Goal: Transaction & Acquisition: Subscribe to service/newsletter

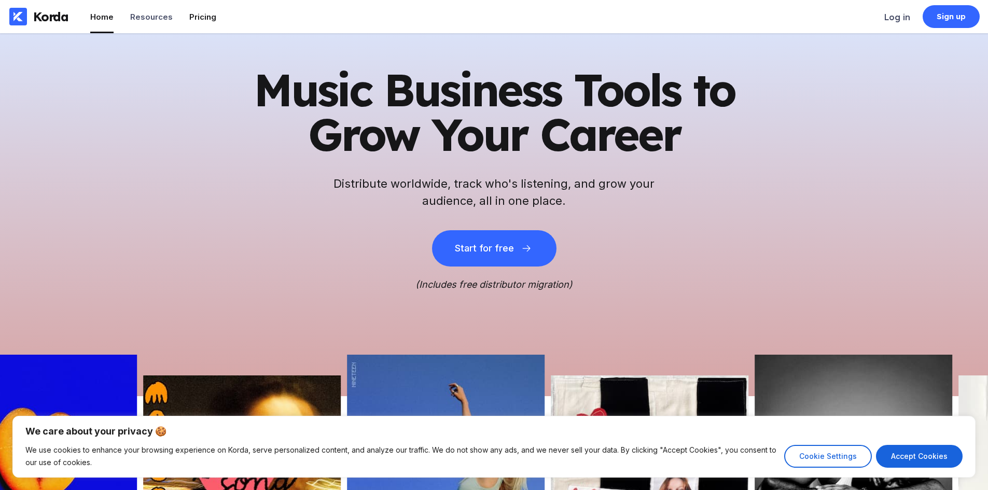
click at [196, 21] on div "Pricing" at bounding box center [202, 17] width 27 height 10
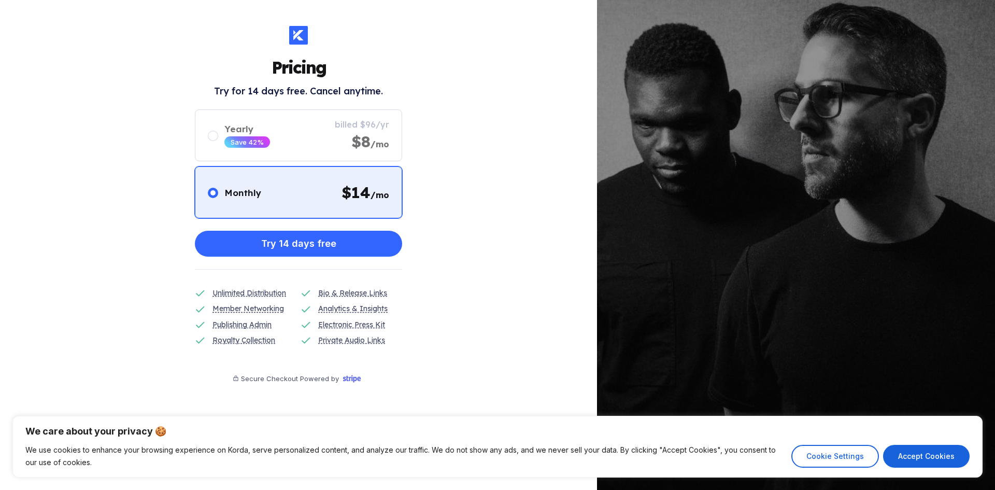
drag, startPoint x: 443, startPoint y: 121, endPoint x: 443, endPoint y: 129, distance: 7.8
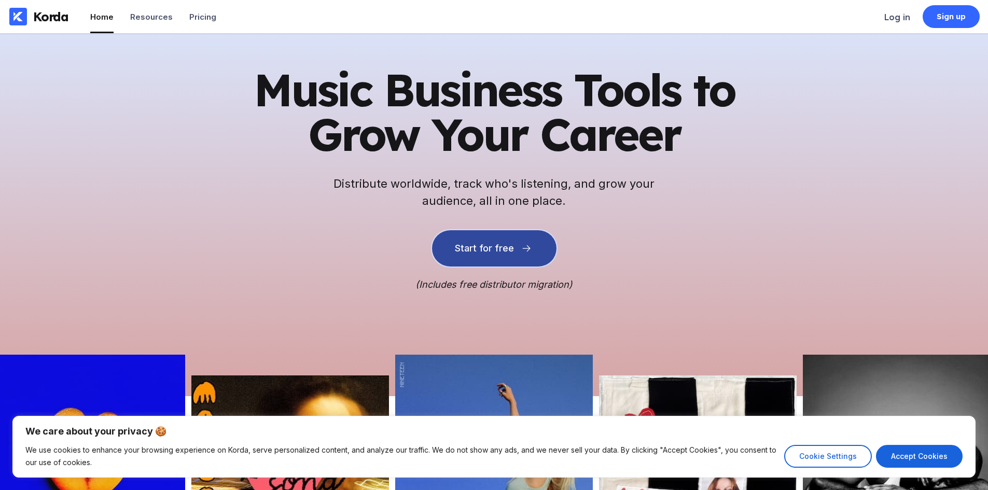
click at [514, 241] on button "Start for free" at bounding box center [494, 248] width 124 height 36
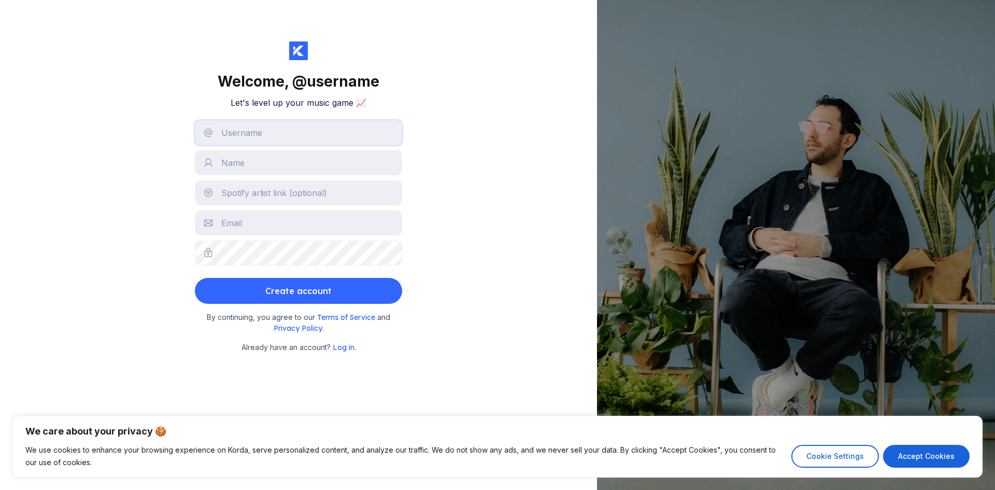
click at [304, 128] on input "text" at bounding box center [298, 132] width 207 height 25
type input "gensai"
click at [271, 169] on input "text" at bounding box center [298, 162] width 207 height 25
type input "gensai"
click at [265, 201] on input "text" at bounding box center [298, 192] width 207 height 25
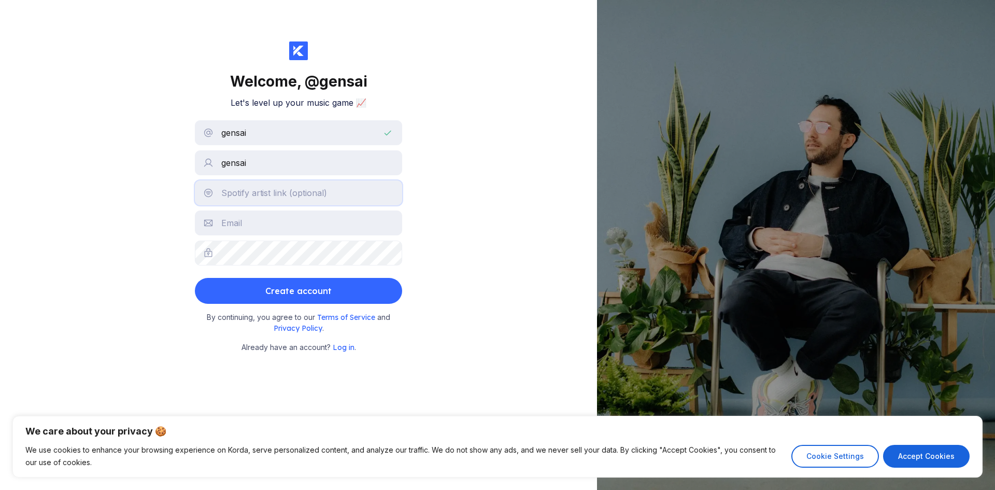
paste input "https://open.spotify.com/intl-tr/artist/52ZiHd7Hs03T9v1TideWEU?si=5b6df4e0cb104…"
type input "https://open.spotify.com/intl-tr/artist/52ZiHd7Hs03T9v1TideWEU?si=5b6df4e0cb104…"
click at [266, 224] on input "text" at bounding box center [298, 222] width 207 height 25
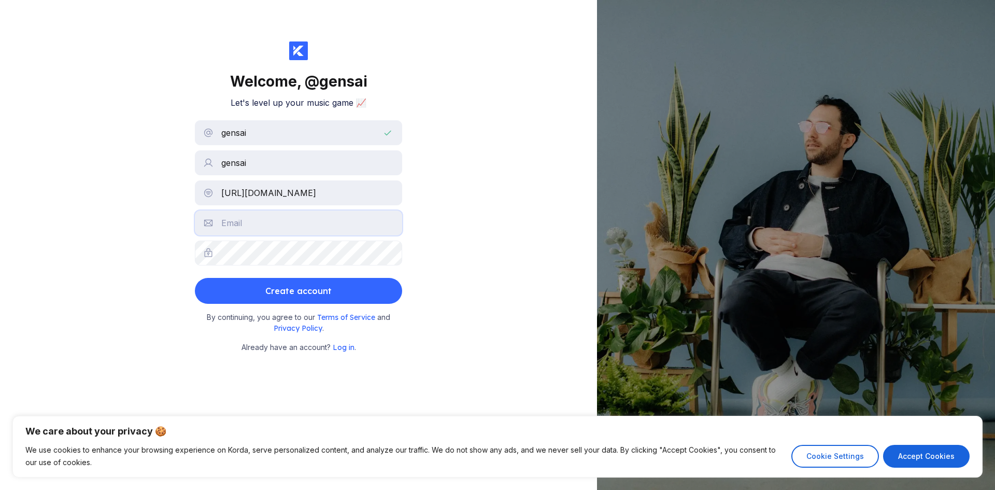
type input "kotonmoto@gmail.com"
drag, startPoint x: 343, startPoint y: 190, endPoint x: 319, endPoint y: 193, distance: 24.1
click at [319, 193] on input "https://open.spotify.com/intl-tr/artist/52ZiHd7Hs03T9v1TideWEU?si=5b6df4e0cb104…" at bounding box center [298, 192] width 207 height 25
type input "https://open.spotify.com/artist/52ZiHd7Hs03T9v1TideWEU?si=5b6df4e0cb104a8d"
click at [316, 292] on div "Create account" at bounding box center [298, 290] width 66 height 21
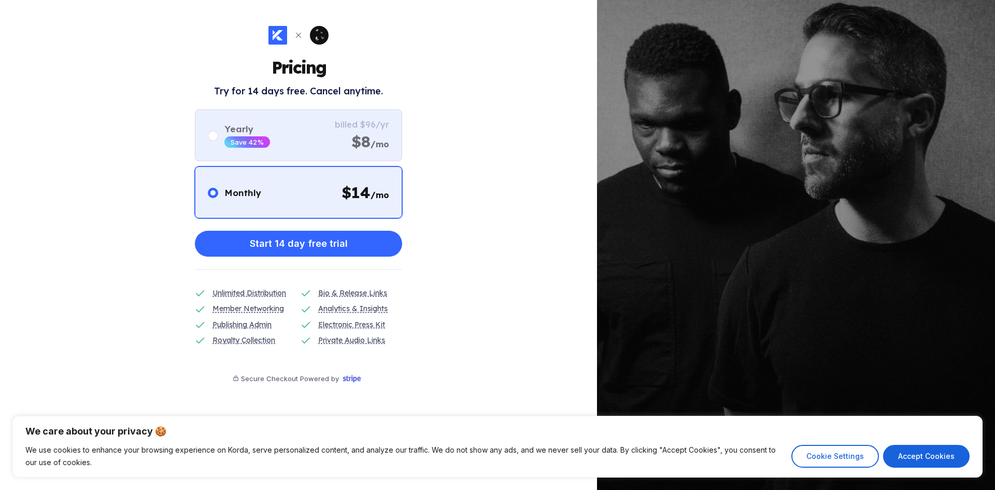
click at [289, 126] on div "Yearly Save 42% billed $96/yr $8 /mo" at bounding box center [298, 135] width 207 height 52
radio input "false"
radio input "true"
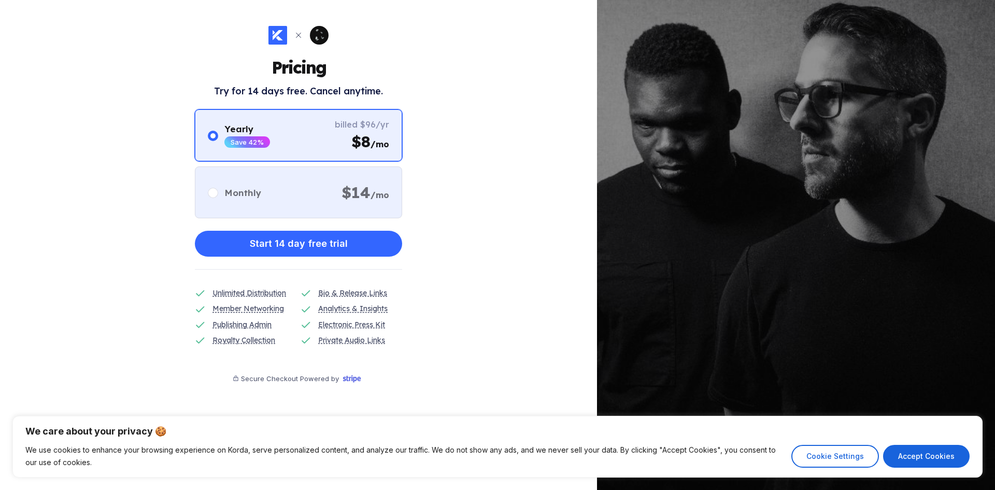
click at [308, 186] on div "Monthly $ 14 /mo" at bounding box center [298, 192] width 207 height 52
radio input "true"
radio input "false"
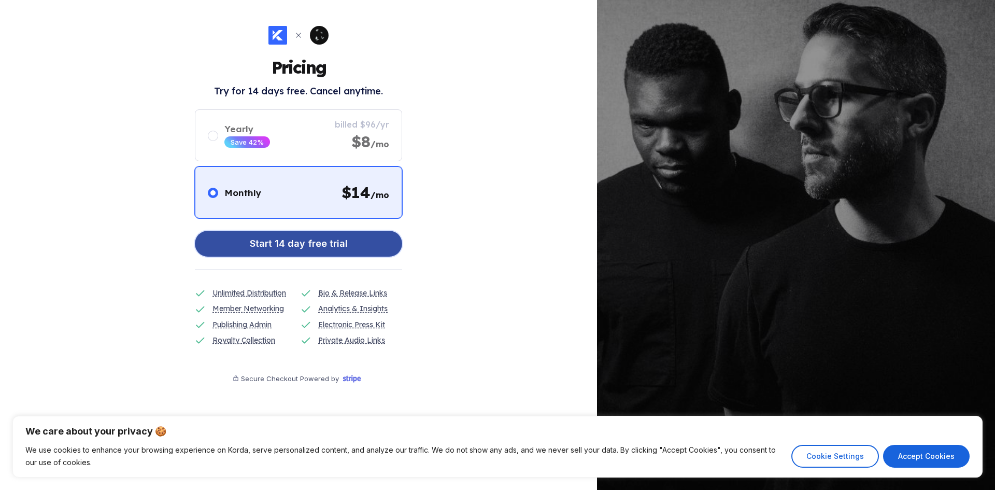
click at [303, 245] on div "Start 14 day free trial" at bounding box center [299, 243] width 98 height 21
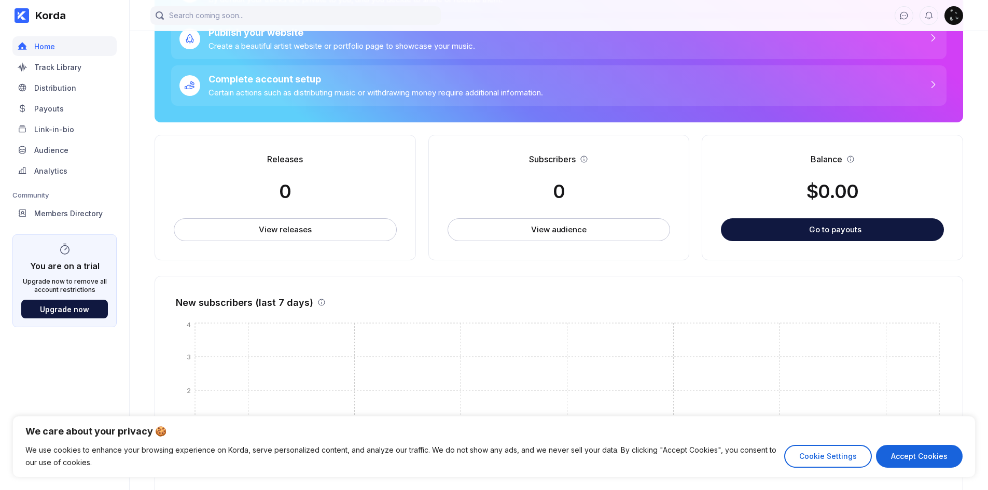
scroll to position [156, 0]
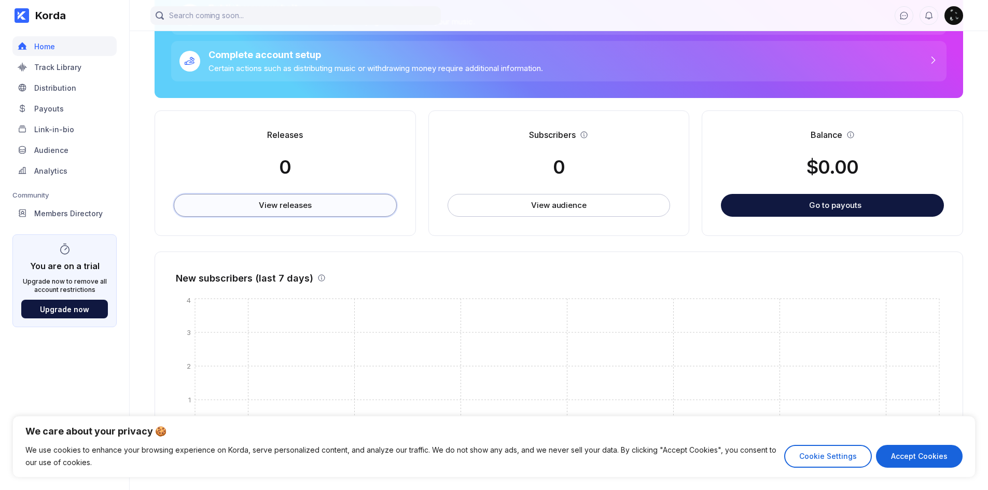
click at [304, 207] on div "View releases" at bounding box center [285, 205] width 52 height 10
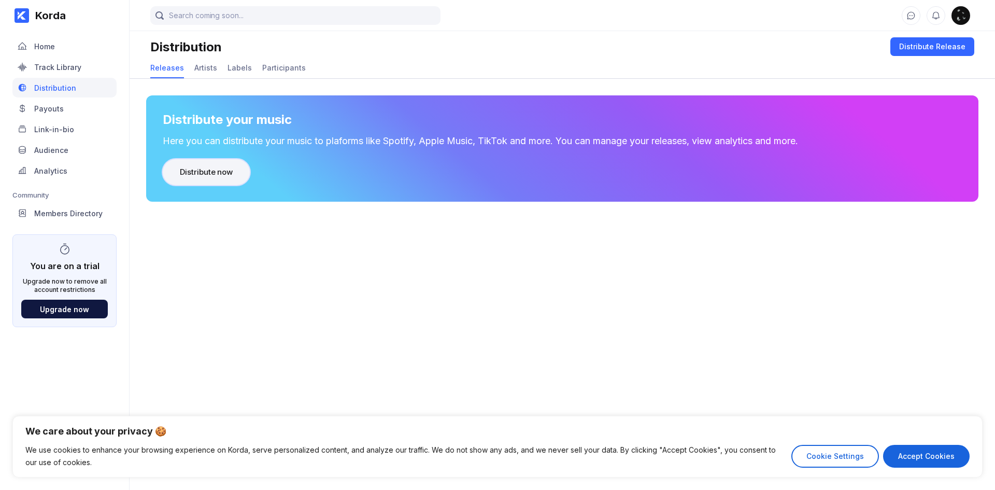
click at [218, 177] on button "Distribute now" at bounding box center [206, 172] width 87 height 26
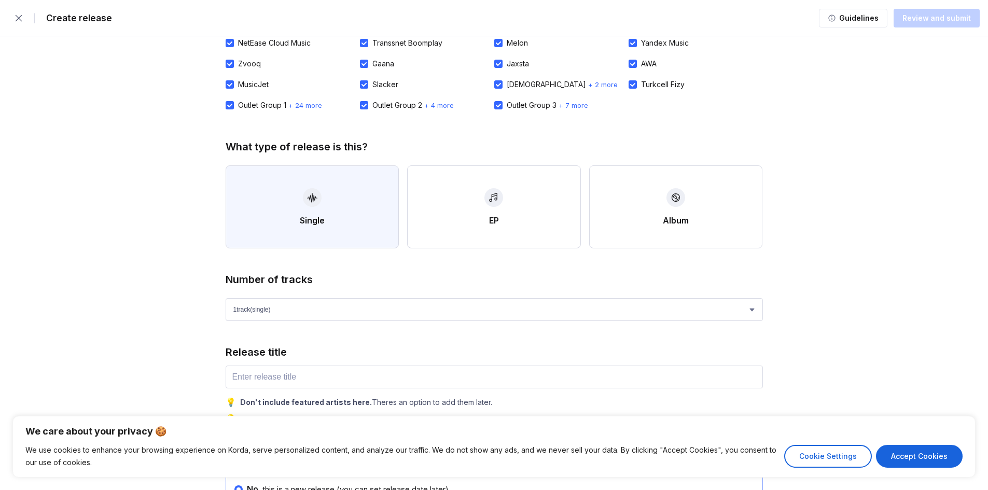
click at [349, 194] on button "Single" at bounding box center [313, 206] width 174 height 83
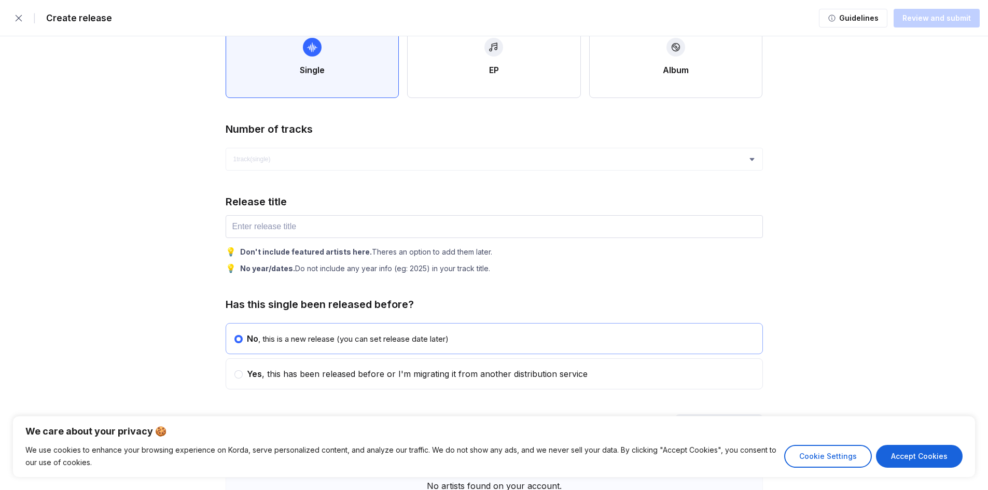
scroll to position [415, 0]
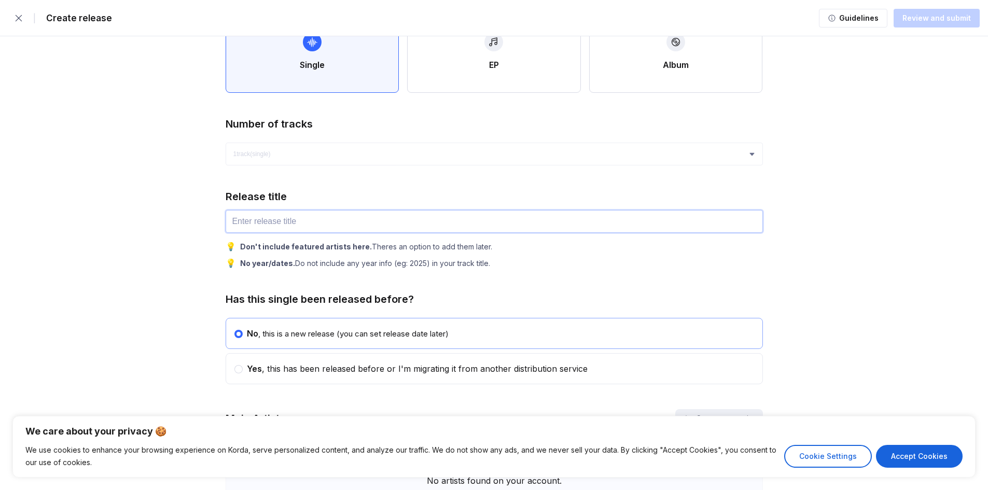
click at [325, 219] on input "text" at bounding box center [494, 221] width 537 height 23
type input "toji"
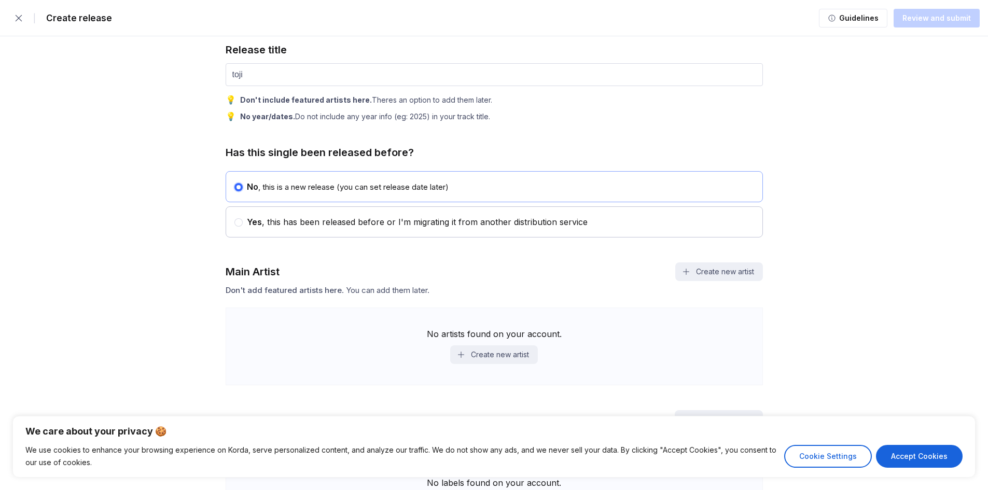
scroll to position [570, 0]
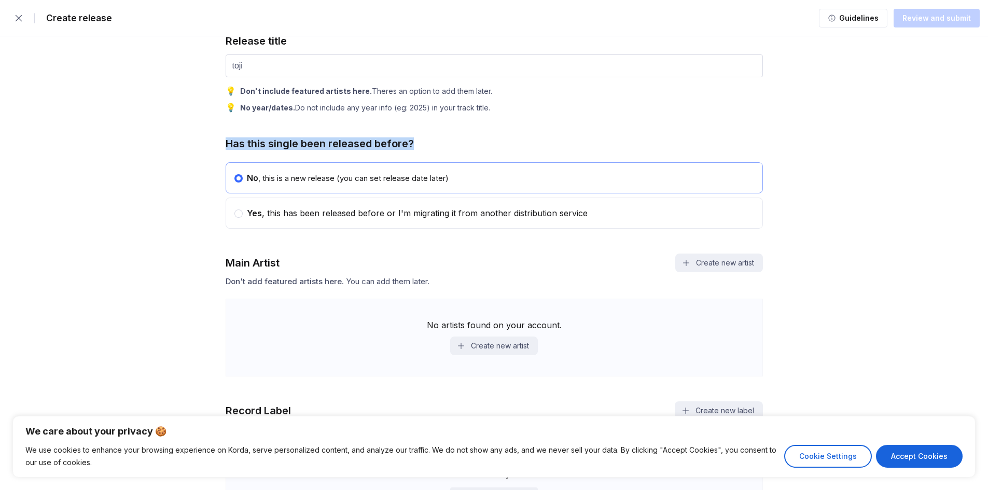
drag, startPoint x: 234, startPoint y: 147, endPoint x: 444, endPoint y: 151, distance: 210.5
click at [444, 151] on div "Has this single been released before? No , this is a new release (you can set r…" at bounding box center [494, 182] width 537 height 91
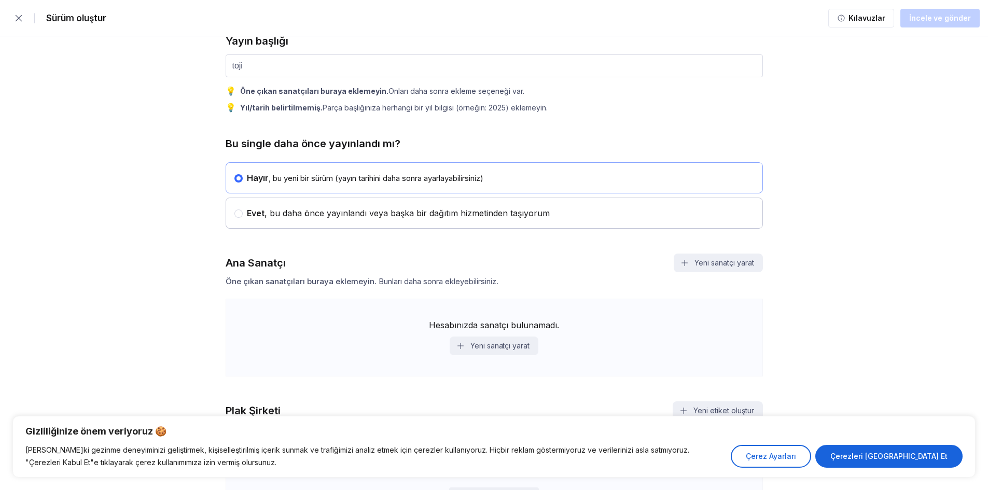
click at [399, 216] on font ", bu daha önce yayınlandı veya başka bir dağıtım hizmetinden taşıyorum" at bounding box center [406, 213] width 285 height 10
radio input "false"
radio input "true"
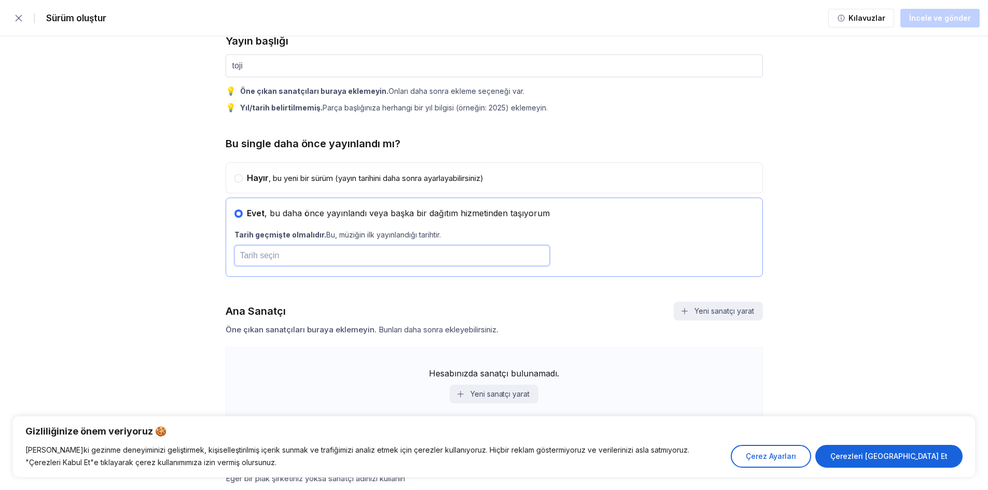
click at [306, 264] on input "text" at bounding box center [391, 255] width 315 height 21
click at [406, 320] on font "4" at bounding box center [406, 319] width 4 height 7
type input "[DATE]"
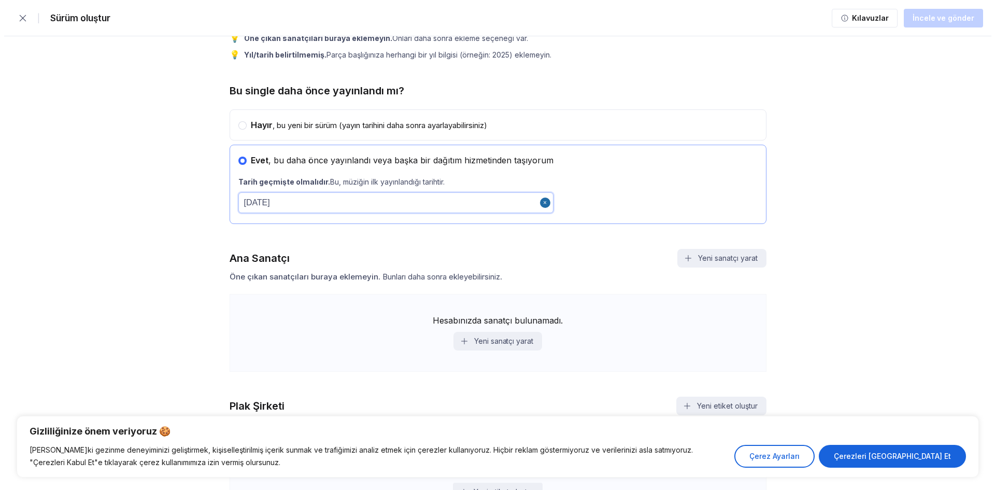
scroll to position [622, 0]
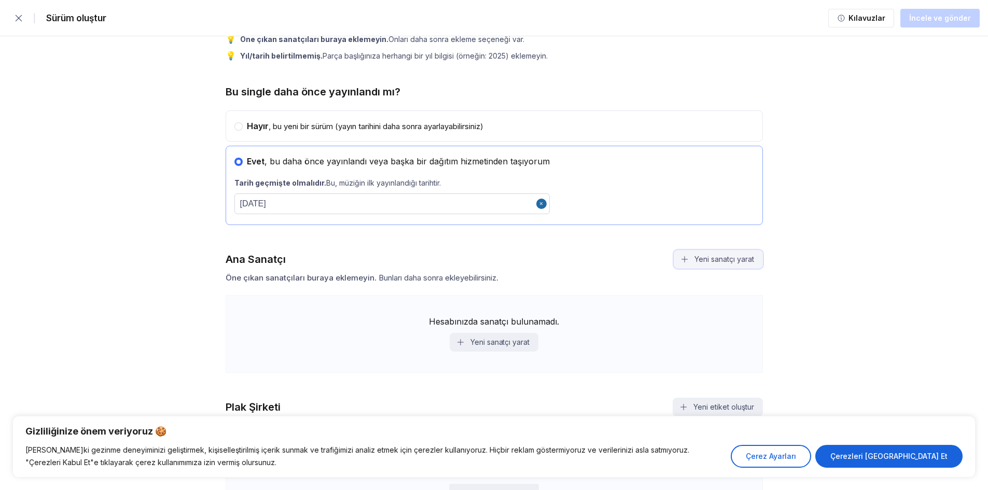
click at [721, 257] on font "Yeni sanatçı yarat" at bounding box center [723, 259] width 59 height 9
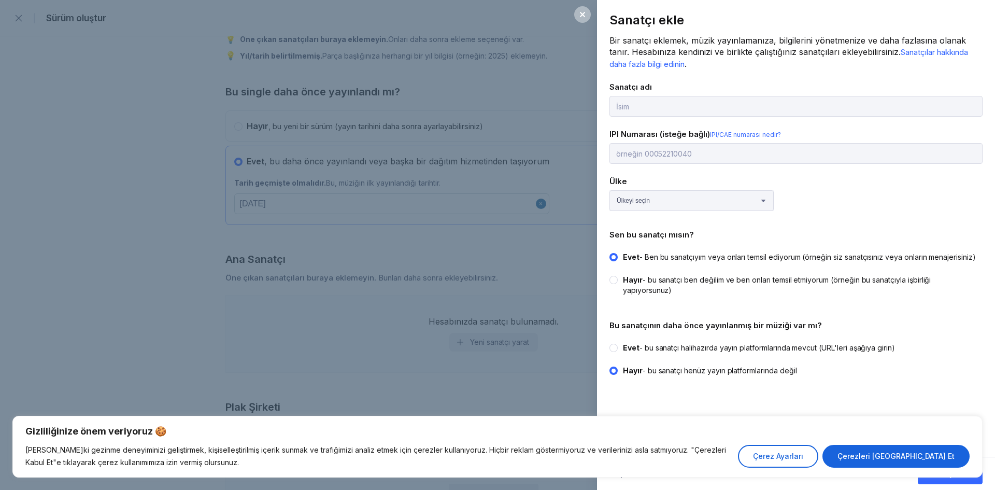
click at [683, 104] on input "text" at bounding box center [796, 106] width 373 height 21
type input "gensai"
click at [673, 202] on select "Ülkeyi seçin [GEOGRAPHIC_DATA] [GEOGRAPHIC_DATA] [GEOGRAPHIC_DATA] [GEOGRAPHIC_…" at bounding box center [692, 200] width 164 height 21
select select "TR"
click at [610, 190] on select "Ülkeyi seçin [GEOGRAPHIC_DATA] [GEOGRAPHIC_DATA] [GEOGRAPHIC_DATA] [GEOGRAPHIC_…" at bounding box center [692, 200] width 164 height 21
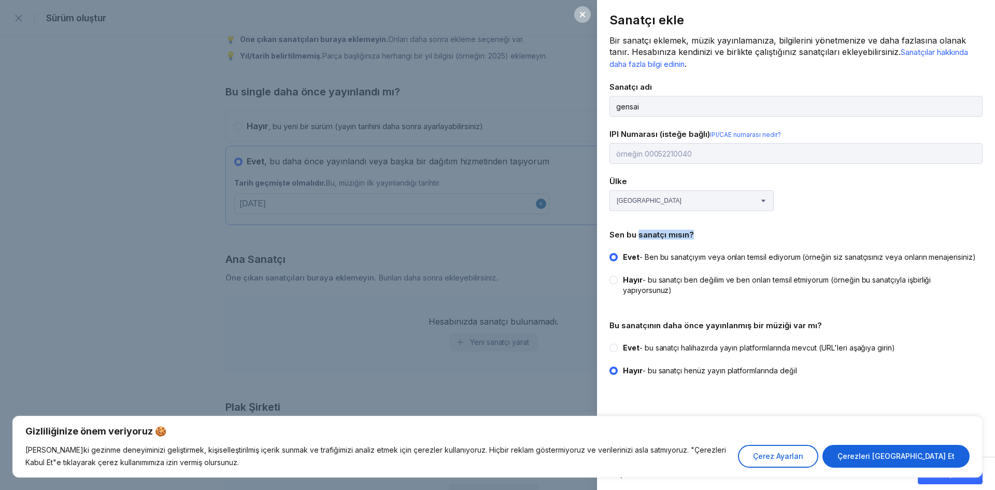
drag, startPoint x: 643, startPoint y: 236, endPoint x: 637, endPoint y: 236, distance: 5.7
click at [637, 236] on div "Sen bu sanatçı mısın?" at bounding box center [796, 235] width 373 height 10
click at [637, 236] on font "Sen bu sanatçı mısın?" at bounding box center [652, 235] width 85 height 10
drag, startPoint x: 618, startPoint y: 236, endPoint x: 705, endPoint y: 232, distance: 87.2
click at [705, 232] on div "Sen bu sanatçı mısın?" at bounding box center [796, 235] width 373 height 10
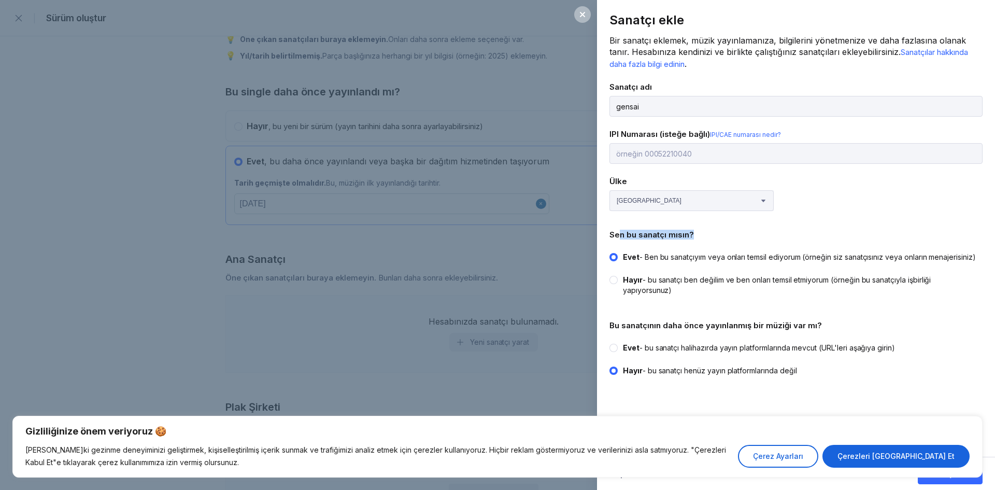
click at [705, 232] on div "Sen bu sanatçı mısın?" at bounding box center [796, 235] width 373 height 10
drag, startPoint x: 645, startPoint y: 334, endPoint x: 807, endPoint y: 333, distance: 161.7
click at [807, 330] on font "Bu sanatçının daha önce yayınlanmış bir müziği var mı?" at bounding box center [716, 325] width 213 height 10
click at [808, 330] on font "Bu sanatçının daha önce yayınlanmış bir müziği var mı?" at bounding box center [716, 325] width 213 height 10
click at [614, 350] on circle at bounding box center [614, 348] width 4 height 4
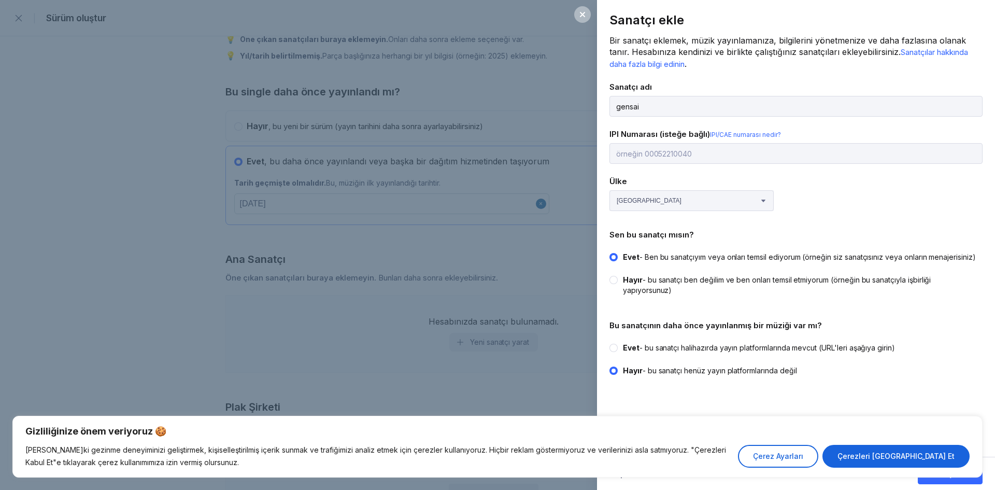
click at [610, 343] on input "Evet - bu sanatçı halihazırda yayın platformlarında mevcut (URL'leri aşağıya gi…" at bounding box center [610, 343] width 1 height 1
radio input "true"
radio input "false"
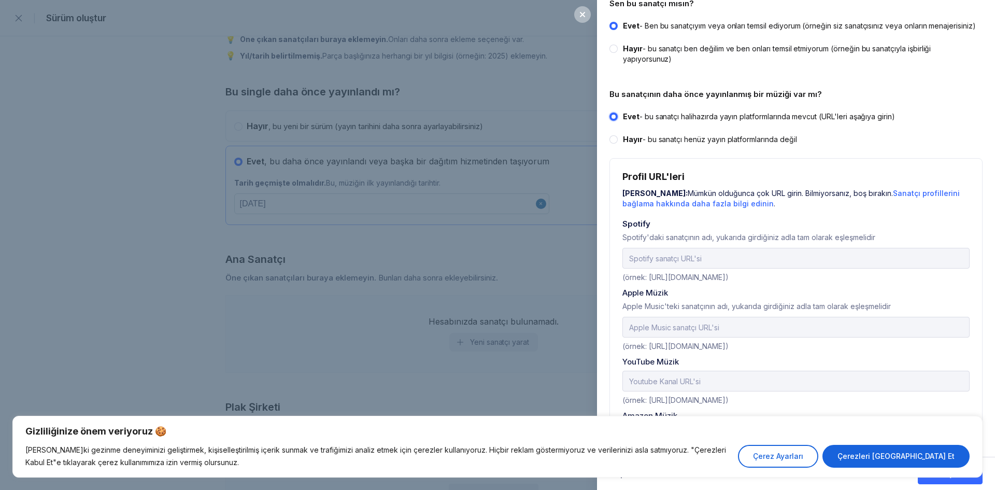
scroll to position [259, 0]
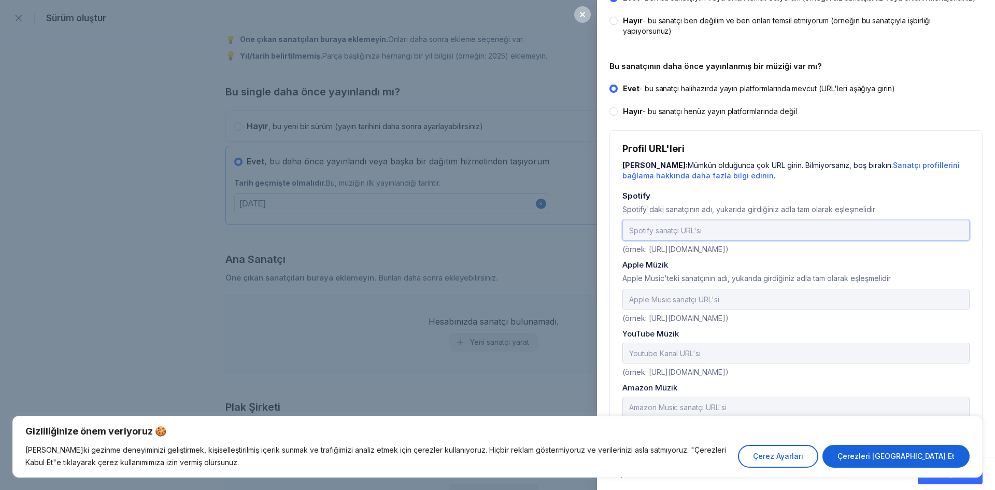
click at [713, 238] on input "url" at bounding box center [796, 230] width 347 height 21
drag, startPoint x: 694, startPoint y: 240, endPoint x: 730, endPoint y: 243, distance: 36.4
click at [693, 240] on input "url" at bounding box center [796, 230] width 347 height 21
paste input "[URL][DOMAIN_NAME]"
drag, startPoint x: 735, startPoint y: 237, endPoint x: 713, endPoint y: 238, distance: 21.8
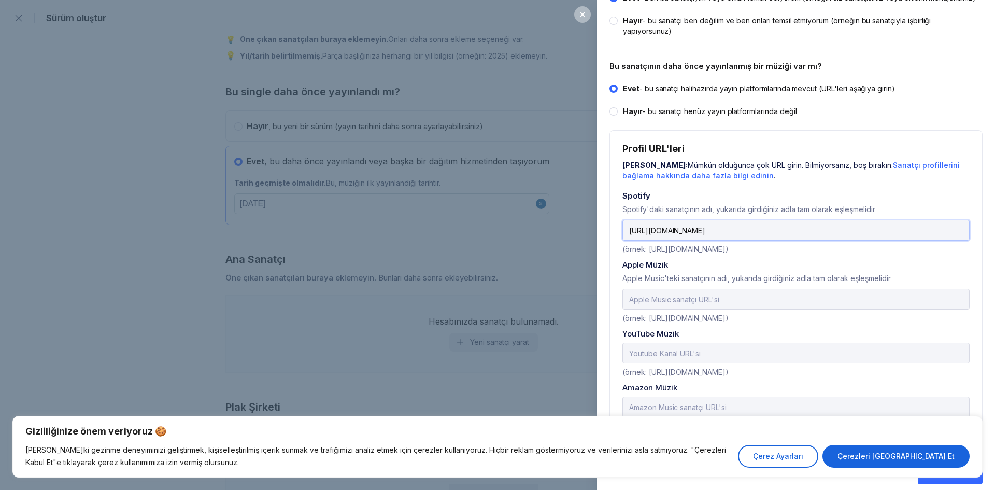
click at [713, 238] on input "[URL][DOMAIN_NAME]" at bounding box center [796, 230] width 347 height 21
type input "[URL][DOMAIN_NAME]"
click at [679, 304] on input "text" at bounding box center [796, 299] width 347 height 21
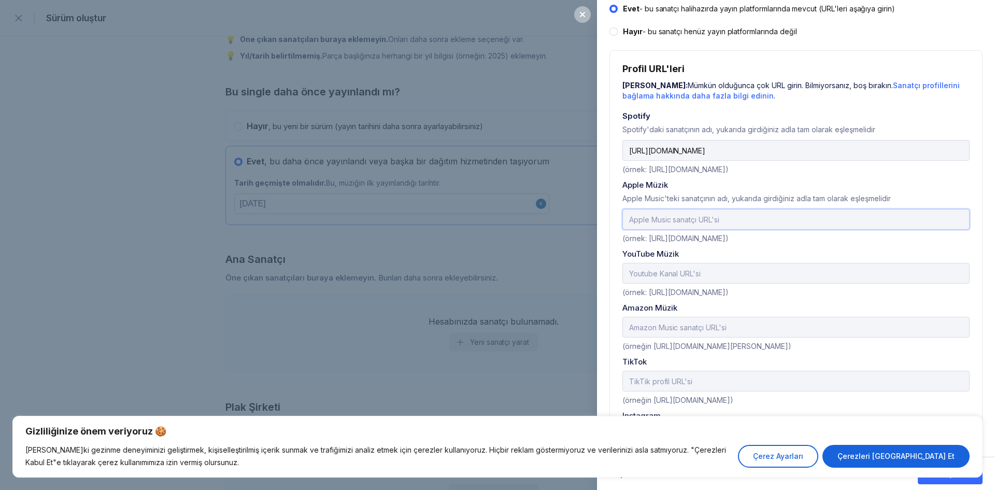
scroll to position [415, 0]
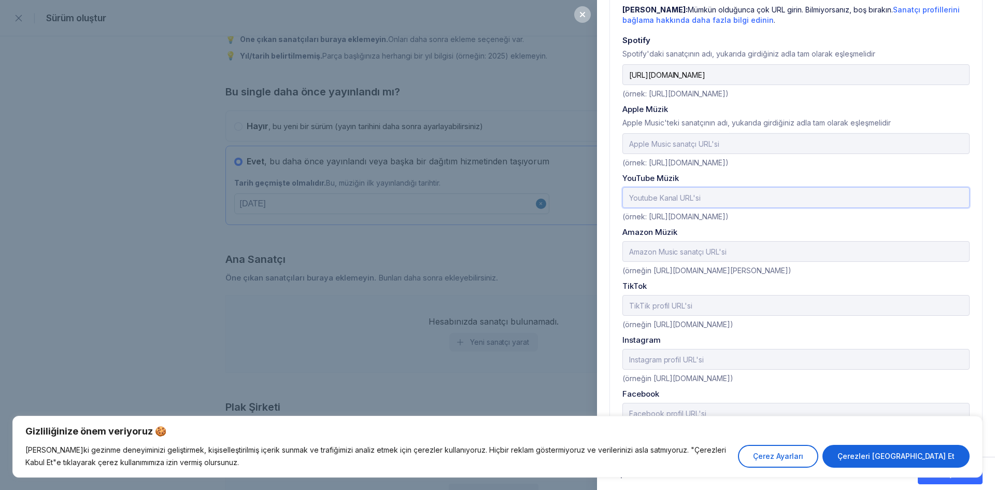
click at [698, 200] on input "text" at bounding box center [796, 197] width 347 height 21
click at [706, 148] on input "text" at bounding box center [796, 143] width 347 height 21
paste input "[URL][DOMAIN_NAME]"
type input "[URL][DOMAIN_NAME]"
click at [711, 200] on input "text" at bounding box center [796, 197] width 347 height 21
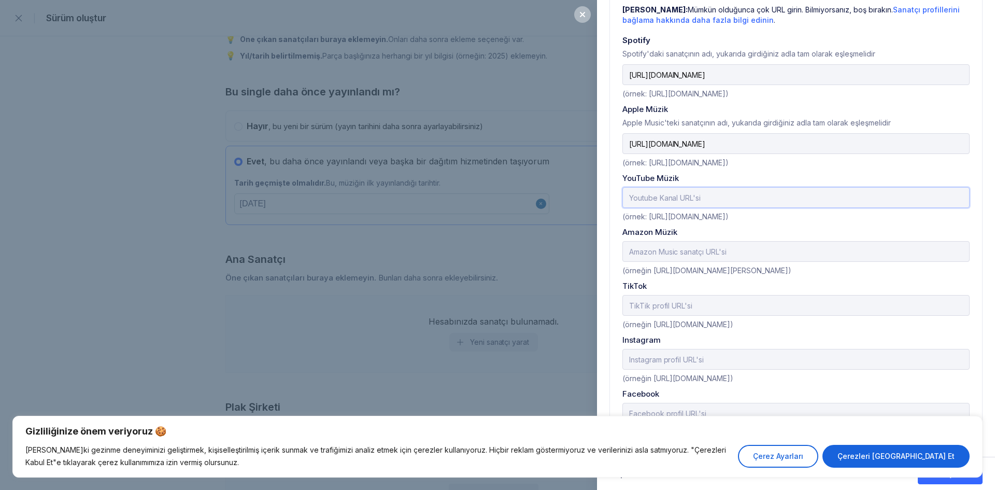
paste input "[URL][DOMAIN_NAME]"
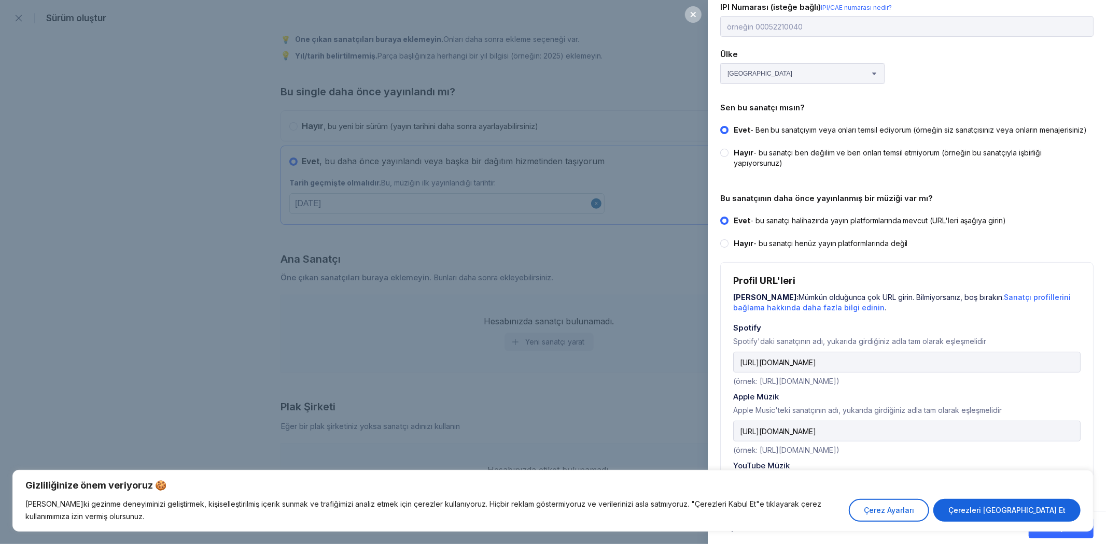
scroll to position [345, 0]
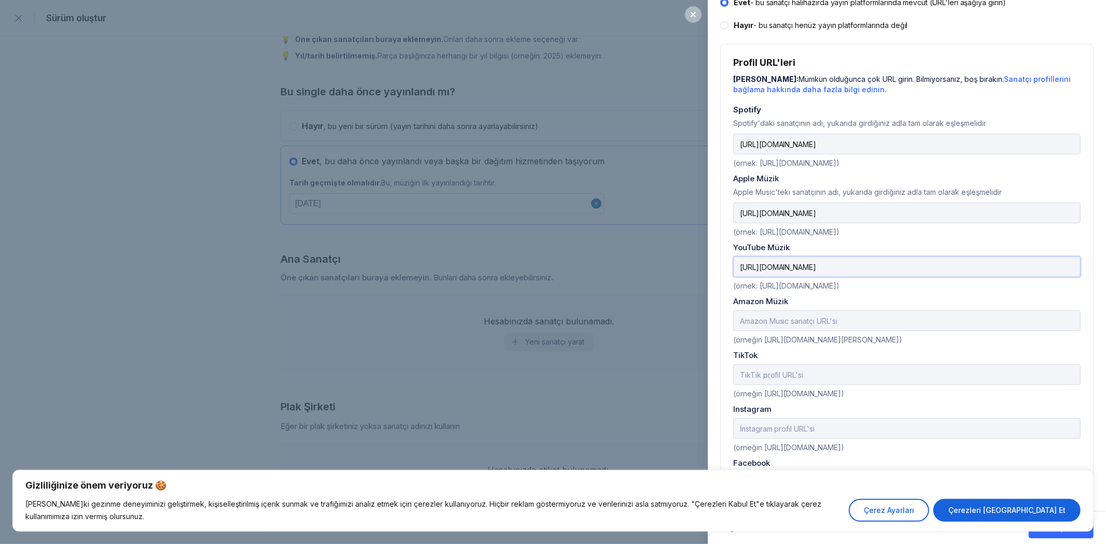
type input "[URL][DOMAIN_NAME]"
click at [987, 489] on div "Gizliliğinize önem veriyoruz 🍪 Korda'daki gezinme deneyiminizi geliştirmek, kiş…" at bounding box center [553, 501] width 1106 height 87
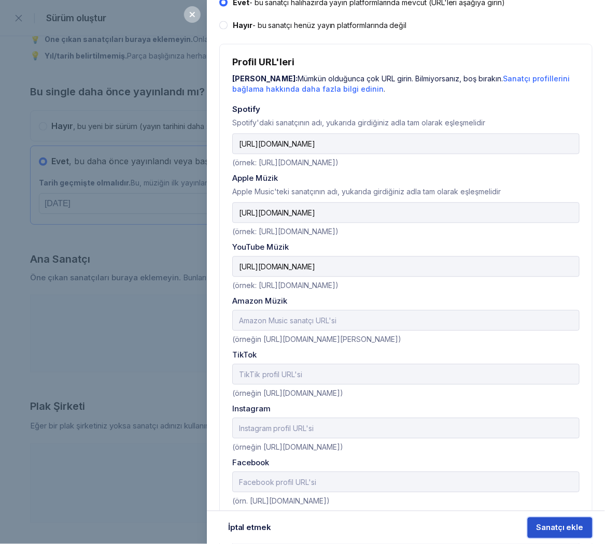
click at [568, 489] on font "Sanatçı ekle" at bounding box center [560, 528] width 47 height 10
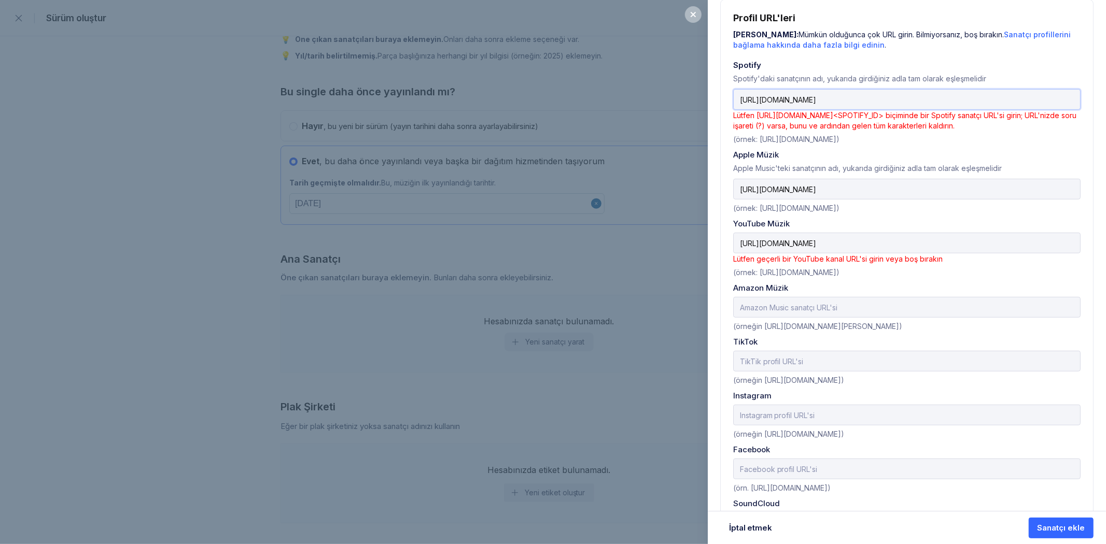
scroll to position [388, 0]
click at [795, 120] on font "Lütfen [URL][DOMAIN_NAME]<SPOTIFY_ID> biçiminde bir Spotify sanatçı URL'si giri…" at bounding box center [904, 122] width 343 height 19
drag, startPoint x: 799, startPoint y: 121, endPoint x: 899, endPoint y: 122, distance: 100.1
click at [899, 122] on font "Lütfen [URL][DOMAIN_NAME]<SPOTIFY_ID> biçiminde bir Spotify sanatçı URL'si giri…" at bounding box center [904, 122] width 343 height 19
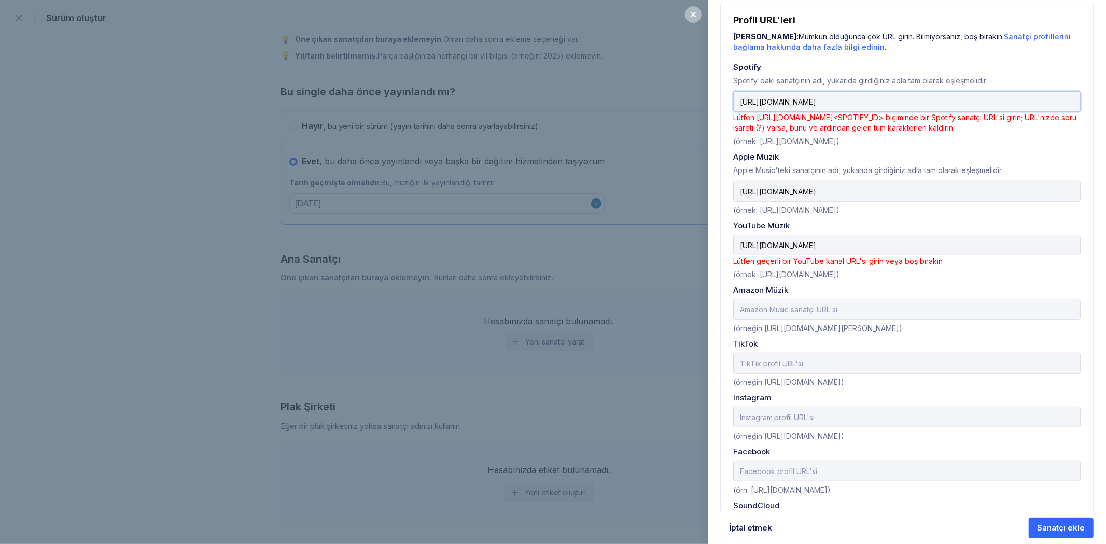
drag, startPoint x: 1025, startPoint y: 108, endPoint x: 940, endPoint y: 112, distance: 85.1
click at [940, 112] on input "[URL][DOMAIN_NAME]" at bounding box center [906, 101] width 347 height 21
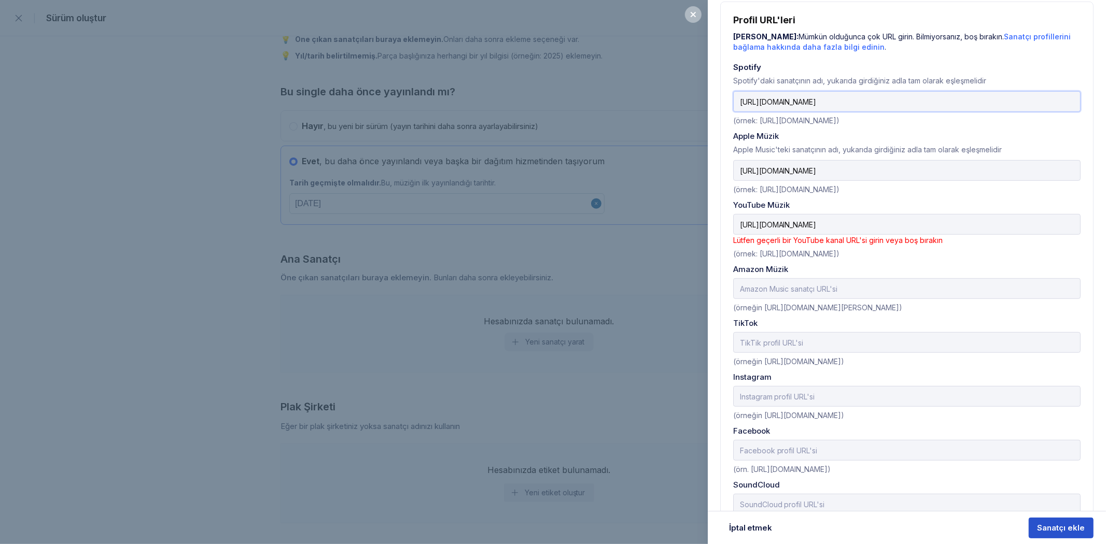
type input "[URL][DOMAIN_NAME]"
click at [987, 489] on div "Sanatçı ekle" at bounding box center [1060, 528] width 47 height 10
drag, startPoint x: 837, startPoint y: 226, endPoint x: 855, endPoint y: 240, distance: 23.6
click at [837, 225] on input "[URL][DOMAIN_NAME]" at bounding box center [906, 224] width 347 height 21
click at [987, 489] on font "Sanatçı ekle" at bounding box center [1060, 528] width 47 height 10
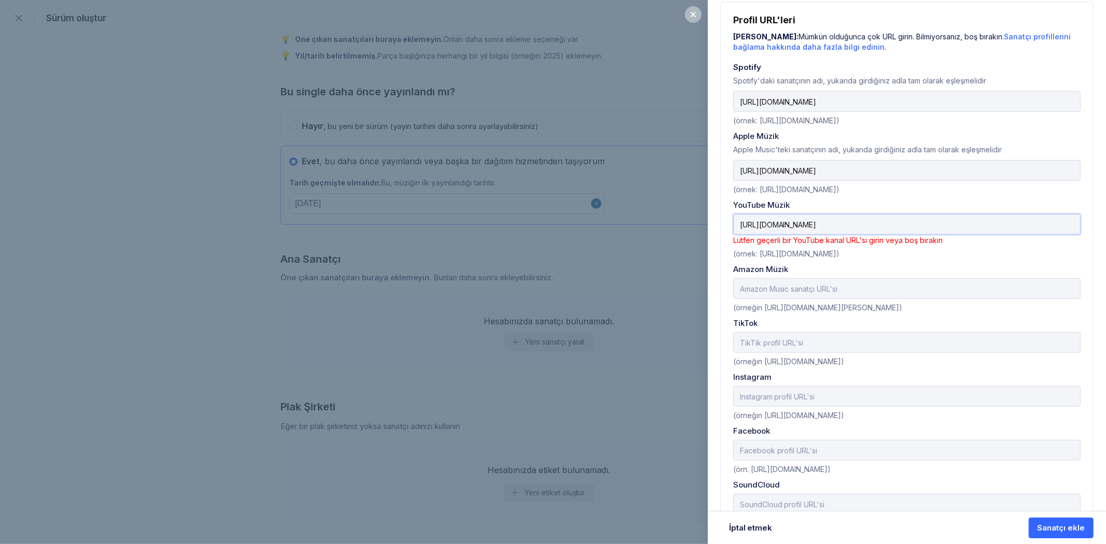
paste input "[DOMAIN_NAME][URL]"
drag, startPoint x: 952, startPoint y: 232, endPoint x: 975, endPoint y: 240, distance: 24.8
click at [975, 240] on div "YouTube Müzik [URL][DOMAIN_NAME] Lütfen geçerli bir YouTube kanal URL'si girin …" at bounding box center [906, 229] width 347 height 58
drag, startPoint x: 856, startPoint y: 229, endPoint x: 812, endPoint y: 229, distance: 43.5
click at [812, 229] on input "[URL][DOMAIN_NAME]" at bounding box center [906, 224] width 347 height 21
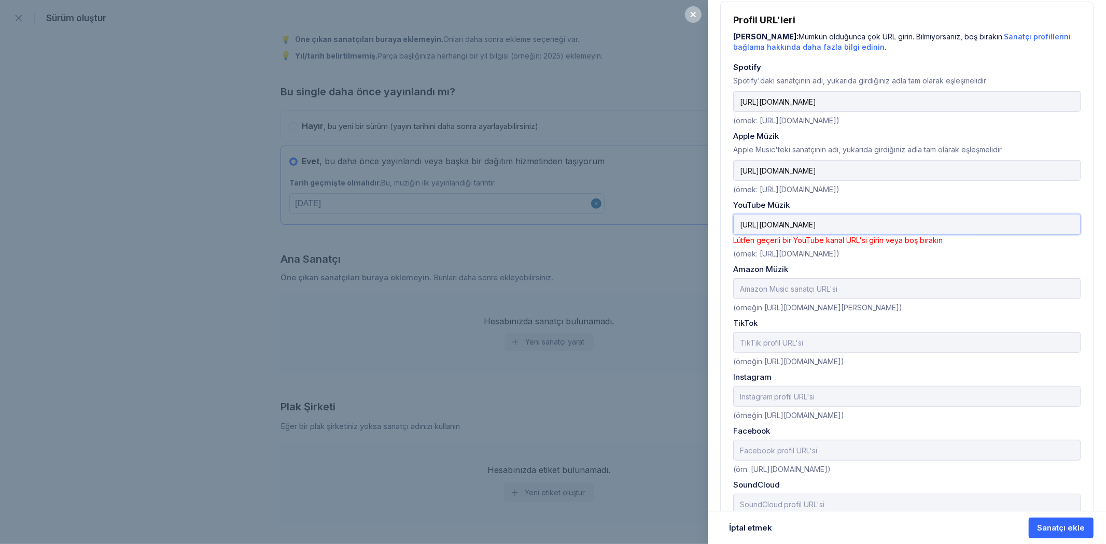
paste input "[DOMAIN_NAME][URL]"
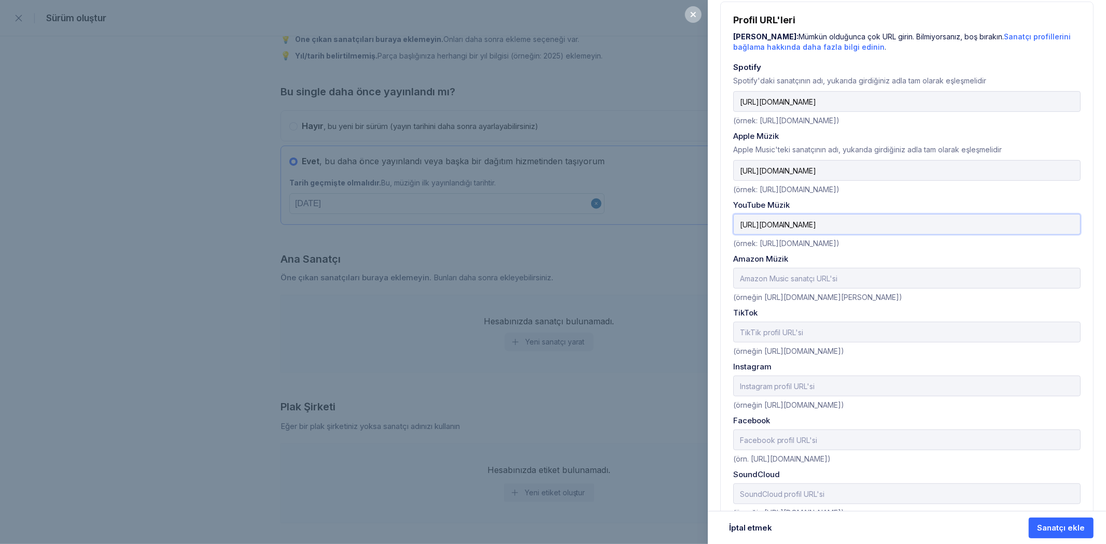
type input "[URL][DOMAIN_NAME]"
click at [839, 247] on font "(örnek: [URL][DOMAIN_NAME])" at bounding box center [786, 243] width 106 height 9
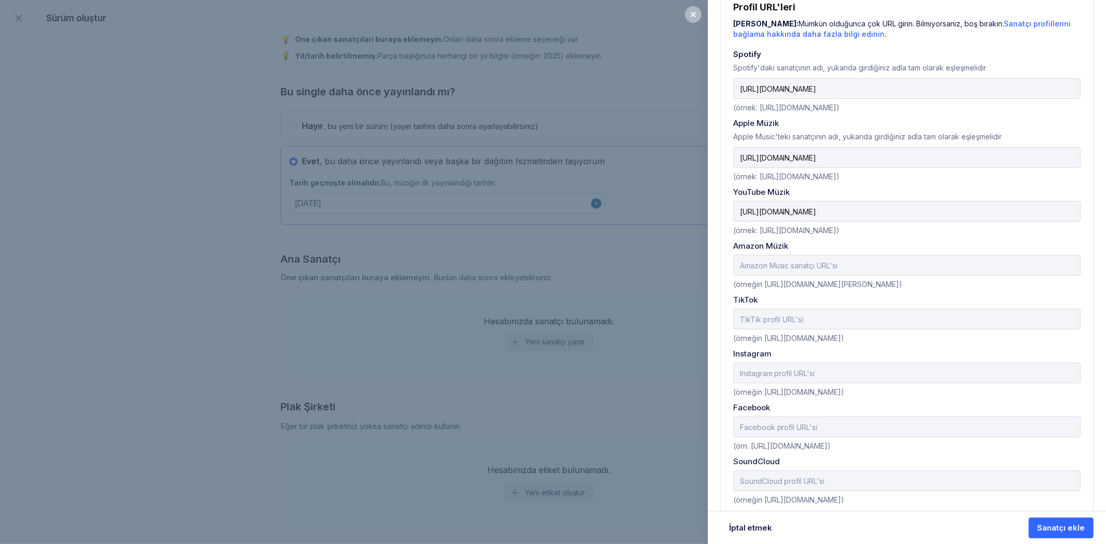
scroll to position [416, 0]
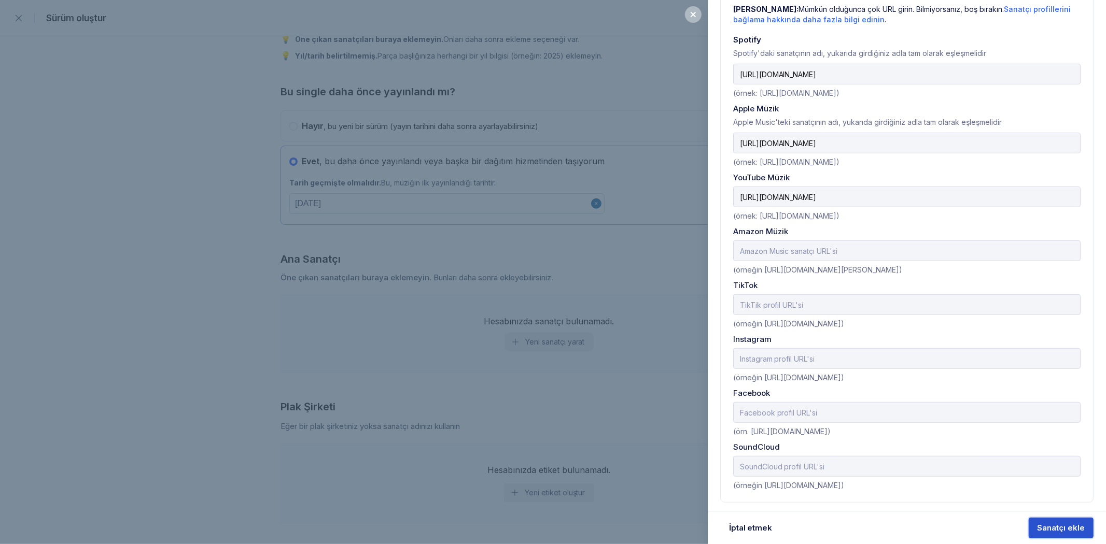
click at [987, 489] on font "Sanatçı ekle" at bounding box center [1060, 528] width 47 height 10
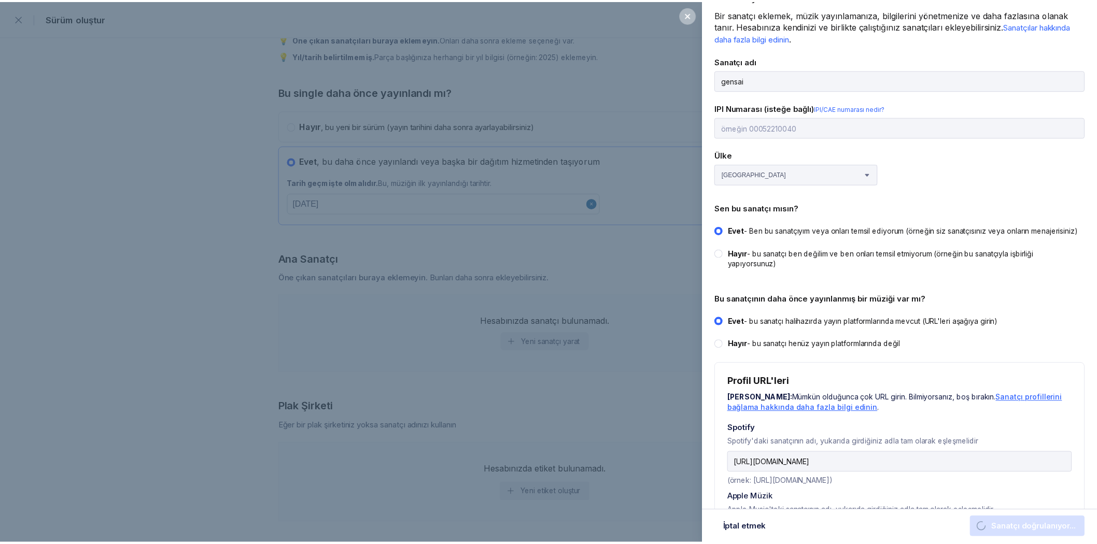
scroll to position [0, 0]
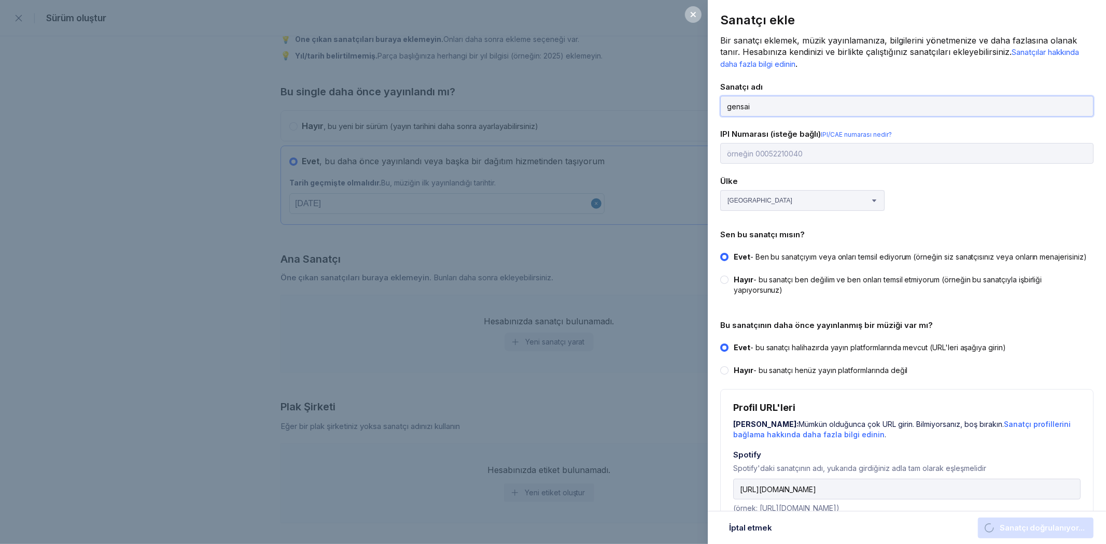
select select
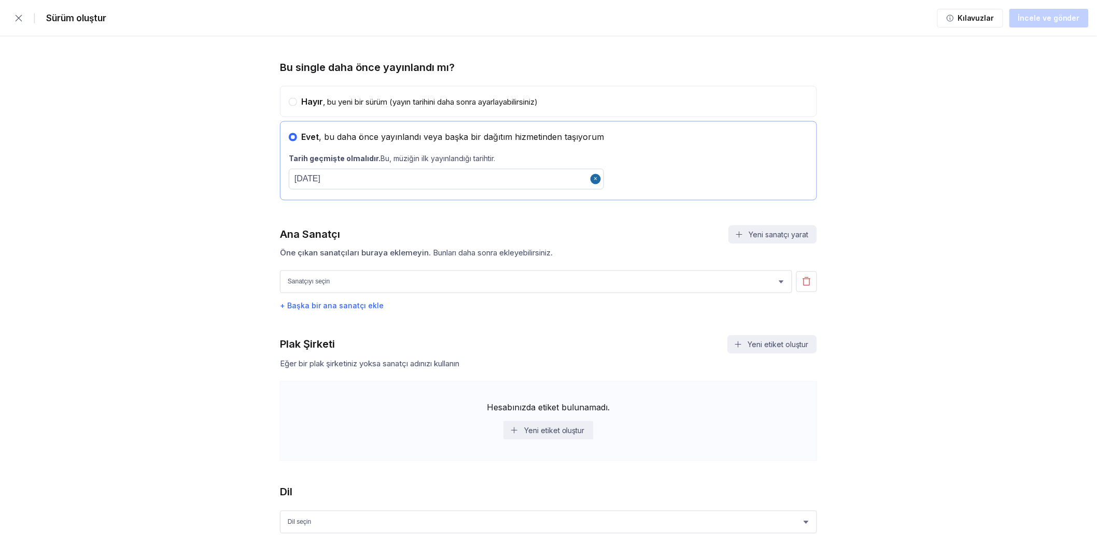
scroll to position [737, 0]
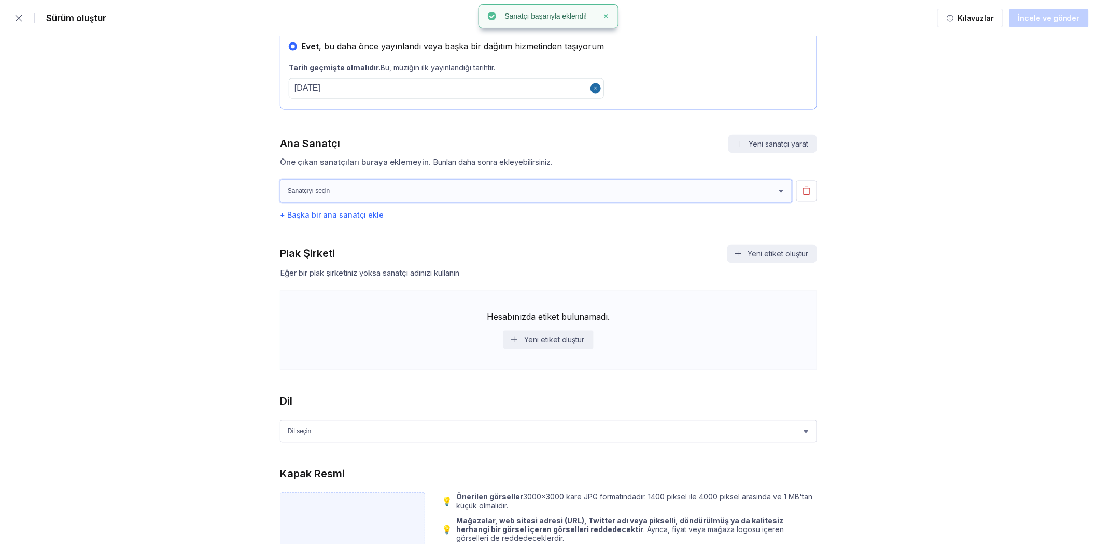
click at [371, 193] on select "Sanatçıyı seçin gensai" at bounding box center [536, 191] width 512 height 23
select select "0aa3468e-ac60-4995-a700-5aa4786793cd"
click at [280, 180] on select "Sanatçıyı seçin gensai" at bounding box center [536, 191] width 512 height 23
click at [560, 331] on button "Yeni etiket oluştur" at bounding box center [548, 340] width 90 height 19
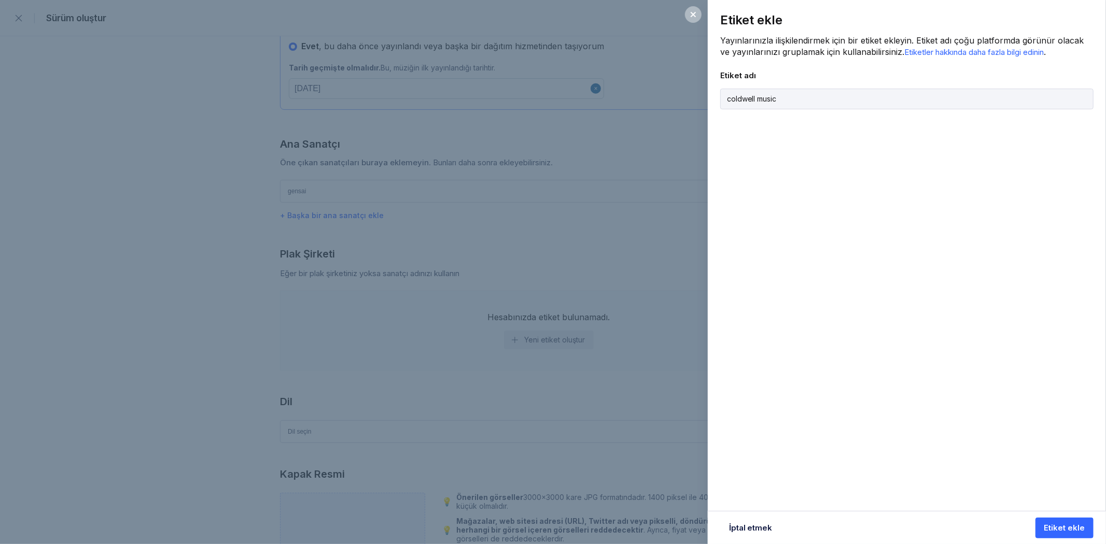
type input "coldwell music"
type input "X"
type input "Coldwell Music Entertainment"
click at [987, 489] on font "Etiket ekle" at bounding box center [1064, 528] width 40 height 10
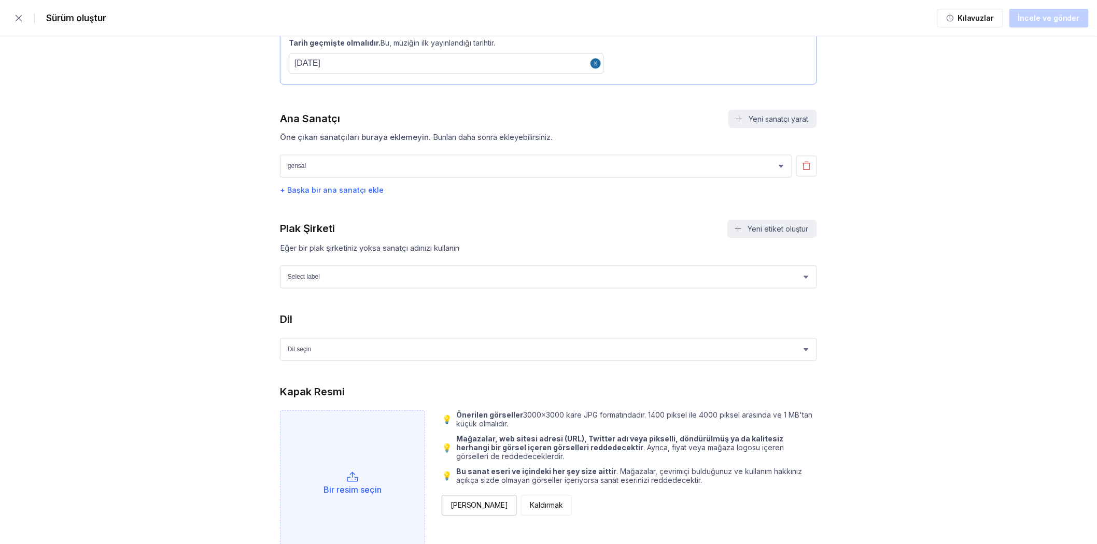
scroll to position [795, 0]
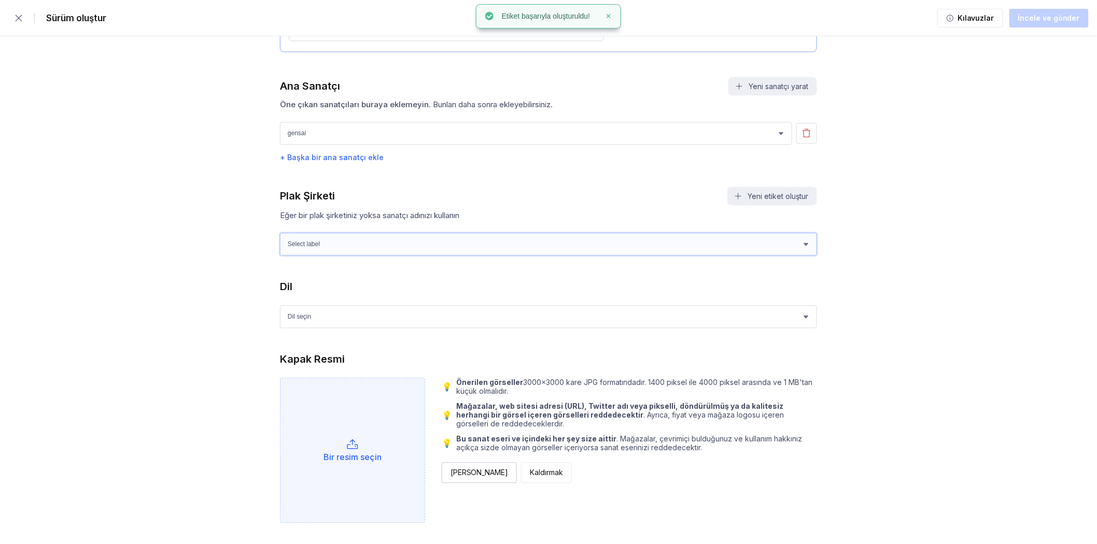
click at [393, 242] on select "Select label Coldwell Music Entertainment" at bounding box center [548, 244] width 537 height 23
select select "c7cb974c-4149-4ad7-9191-a073bd0b7004"
click at [280, 233] on select "Select label Coldwell Music Entertainment" at bounding box center [548, 244] width 537 height 23
click at [335, 311] on select "Dil seçin Afrikaans Akan Arnavut Amharca Arapça Ermeni [GEOGRAPHIC_DATA][GEOGRA…" at bounding box center [548, 317] width 537 height 23
select select "vi"
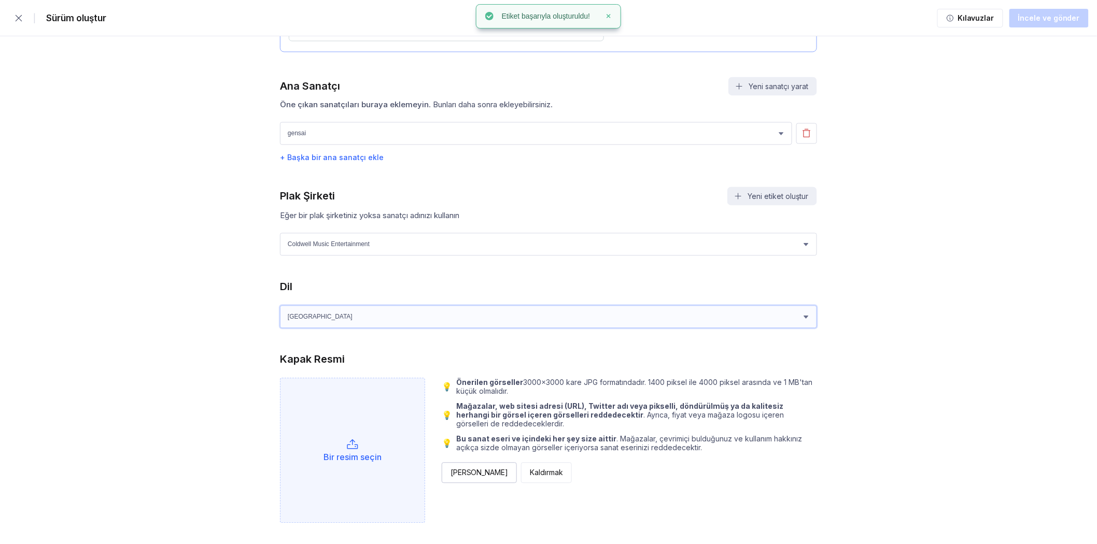
click at [280, 306] on select "Dil seçin Afrikaans Akan Arnavut Amharca Arapça Ermeni [GEOGRAPHIC_DATA][GEOGRA…" at bounding box center [548, 317] width 537 height 23
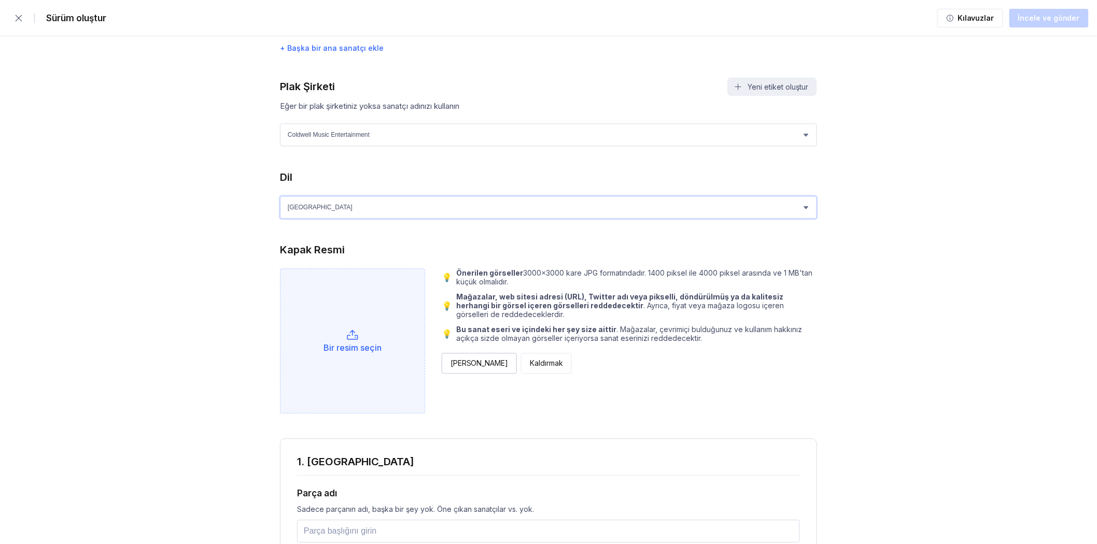
scroll to position [910, 0]
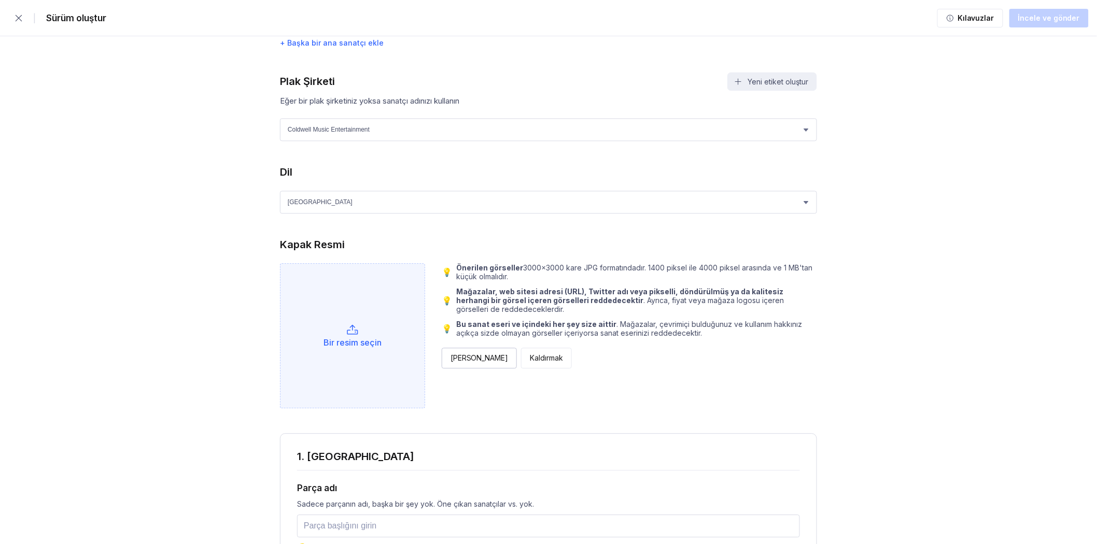
click at [343, 322] on div "Bir resim seçin" at bounding box center [352, 335] width 145 height 145
click at [360, 321] on div "Bir resim seçin" at bounding box center [352, 335] width 145 height 145
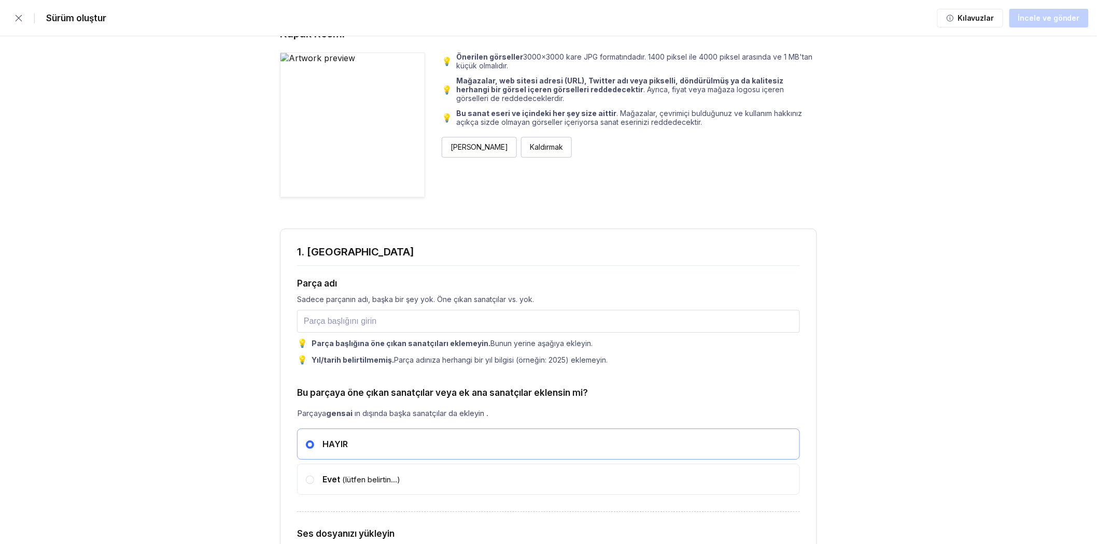
scroll to position [1141, 0]
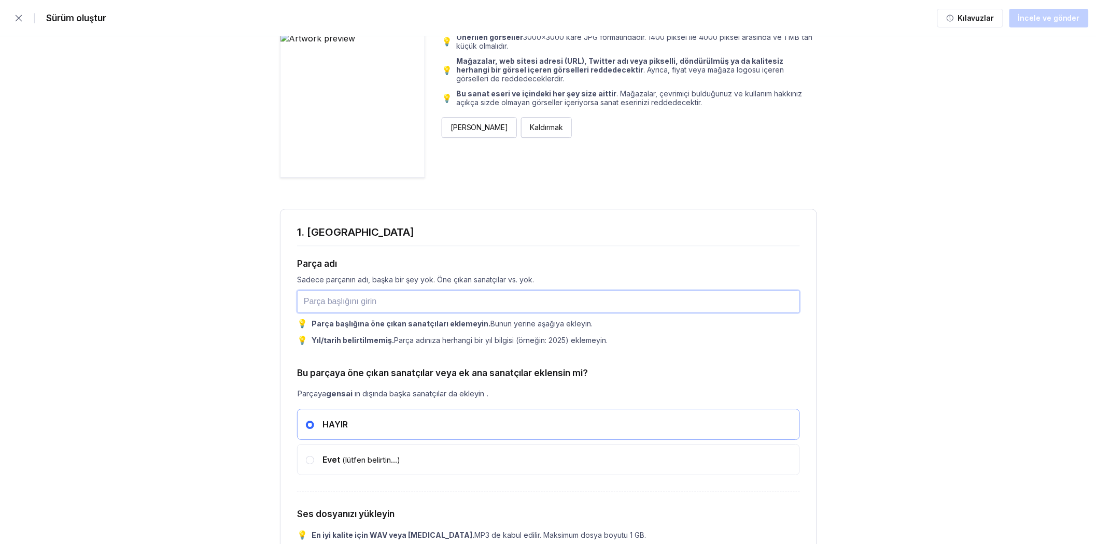
click at [412, 294] on input "text" at bounding box center [548, 301] width 503 height 23
type input "toji"
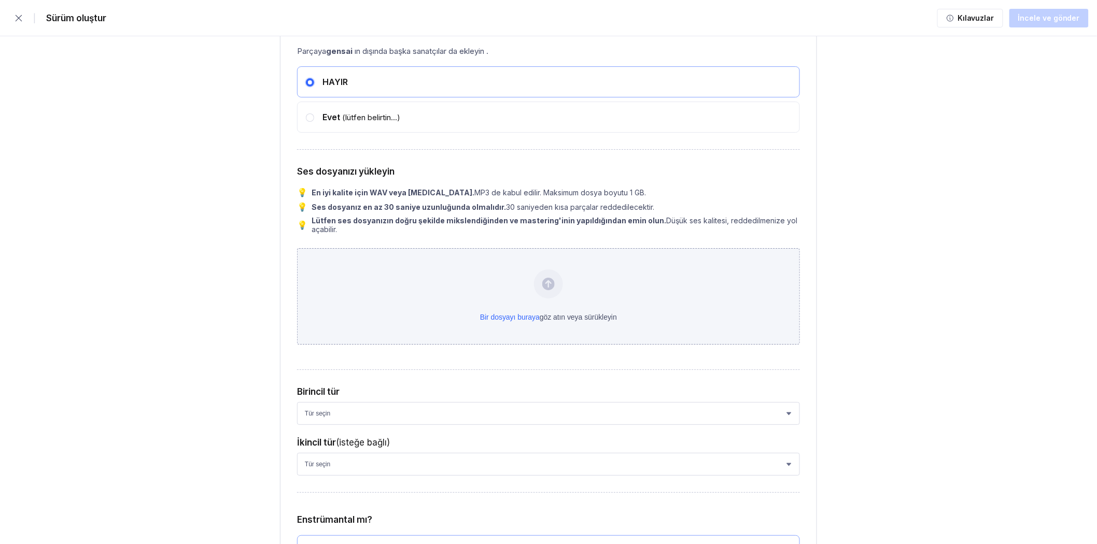
scroll to position [1486, 0]
click at [514, 304] on div "Bir dosyayı buraya göz atın veya sürükleyin" at bounding box center [548, 294] width 503 height 96
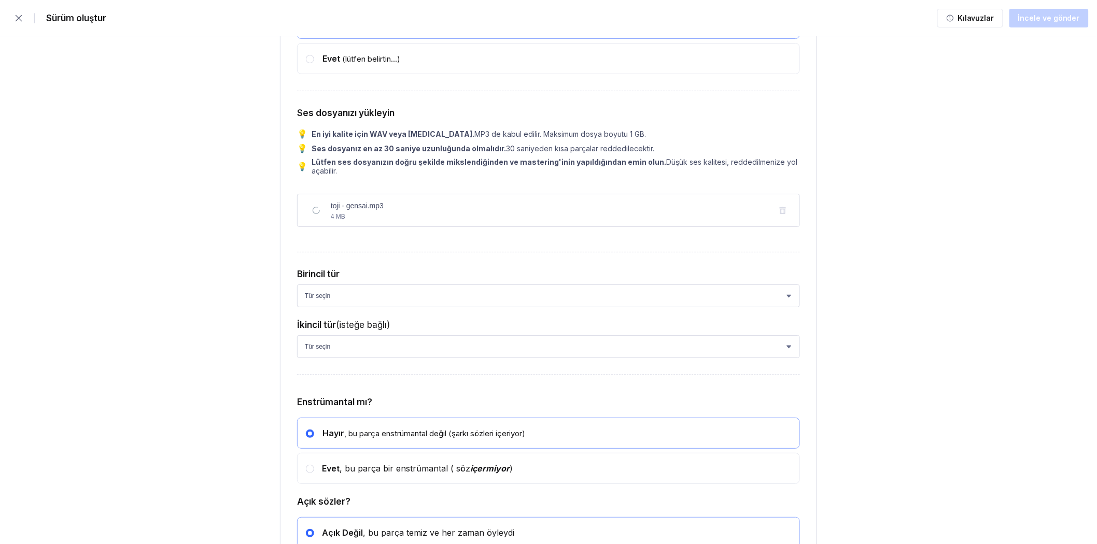
scroll to position [1543, 0]
click at [385, 287] on select "Tür seçin Afrika Afro-Beat Afro-Pop Afro-Soul Alternatif Alternatif Rock Altern…" at bounding box center [548, 294] width 503 height 23
select select "bb05f195-6bd4-428d-9647-e99053a0bd56"
click at [297, 285] on select "Tür seçin Afrika Afro-Beat Afro-Pop Afro-Soul Alternatif Alternatif Rock Altern…" at bounding box center [548, 294] width 503 height 23
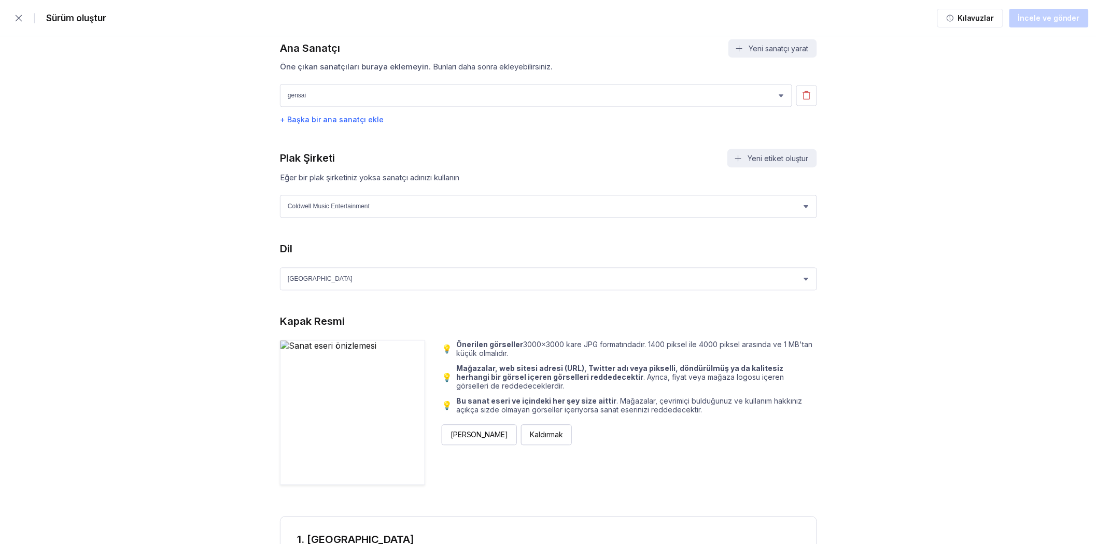
scroll to position [800, 0]
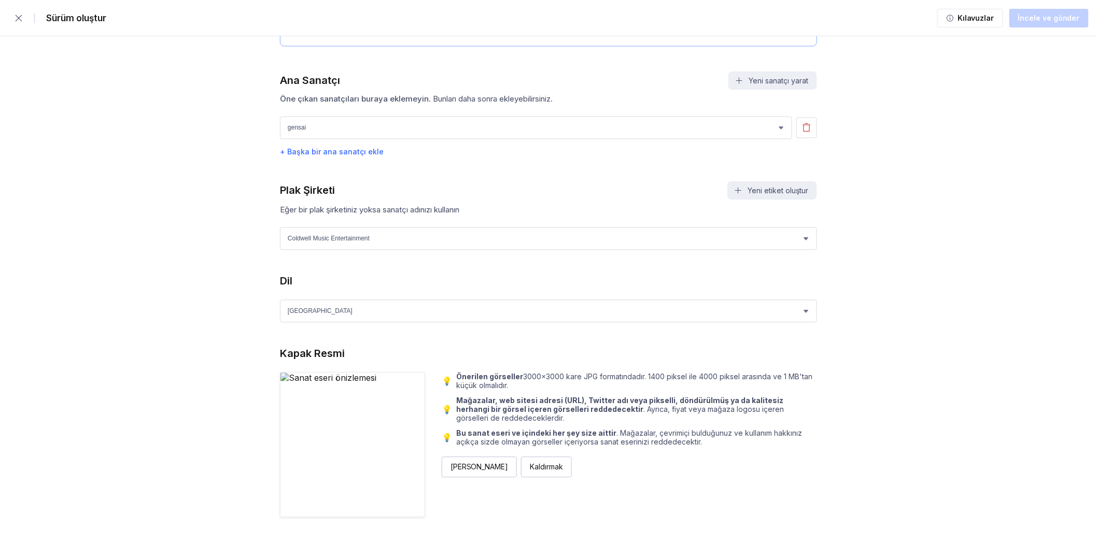
click at [344, 293] on div "Dil Dil seçin Afrikaans Akan Arnavut Amharca Arapça Ermeni [GEOGRAPHIC_DATA]ca …" at bounding box center [548, 299] width 537 height 48
click at [340, 306] on select "Dil seçin Afrikaans Akan Arnavut Amharca Arapça Ermeni [GEOGRAPHIC_DATA][GEOGRA…" at bounding box center [548, 311] width 537 height 23
select select "en"
click at [280, 300] on select "Dil seçin Afrikaans Akan Arnavut Amharca Arapça Ermeni [GEOGRAPHIC_DATA][GEOGRA…" at bounding box center [548, 311] width 537 height 23
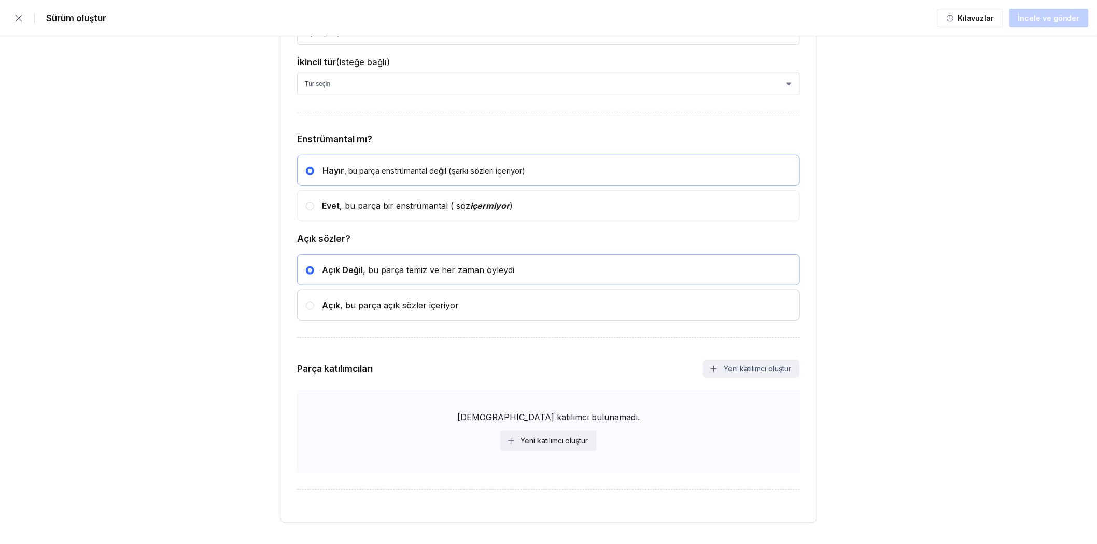
scroll to position [1837, 0]
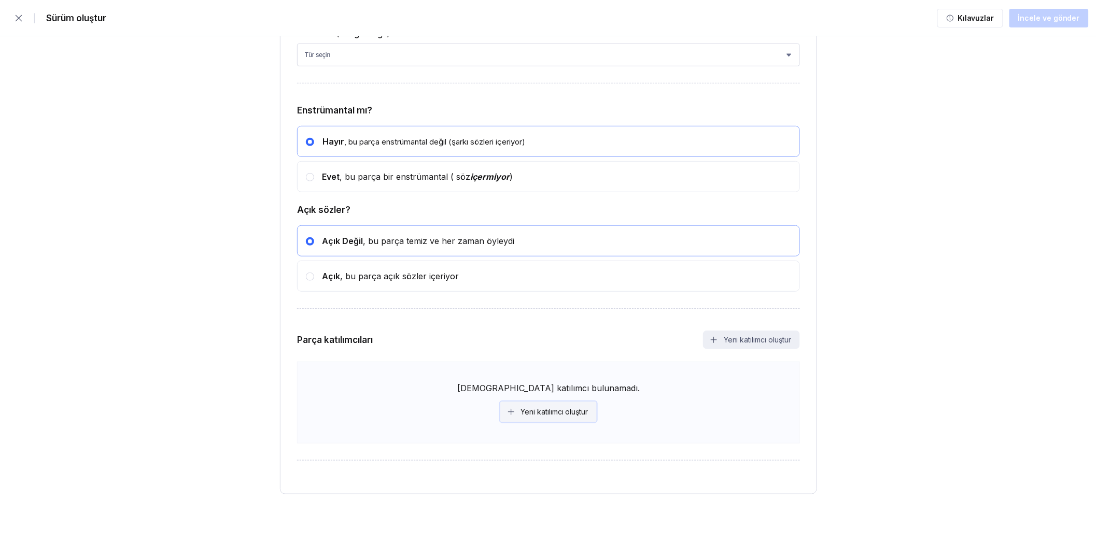
click at [566, 406] on button "Yeni katılımcı oluştur" at bounding box center [548, 412] width 97 height 21
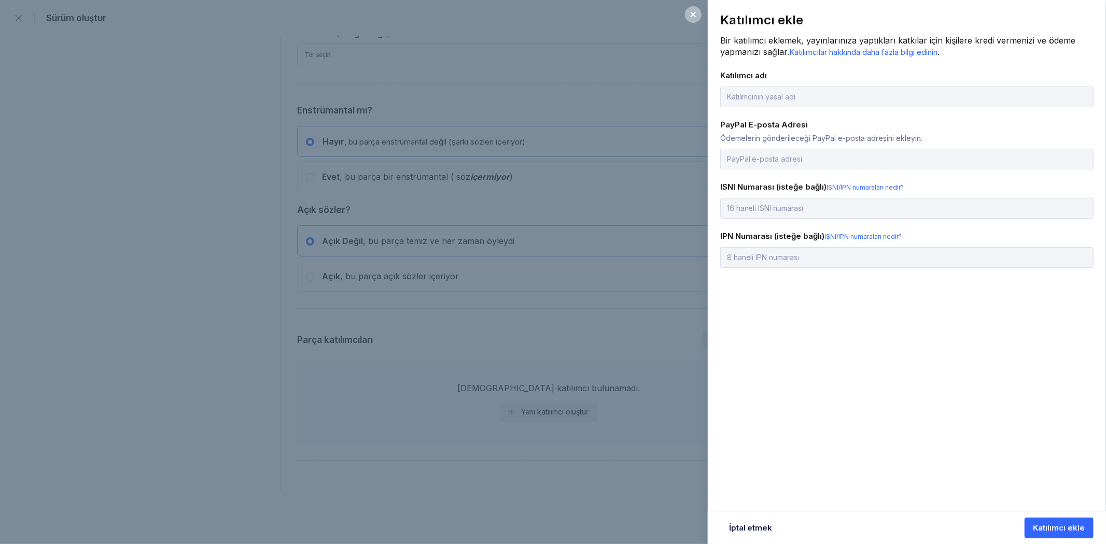
click at [612, 364] on div "Katılımcı ekle Bir katılımcı eklemek, yayınlarınıza yaptıkları katkılar için ki…" at bounding box center [553, 272] width 1106 height 544
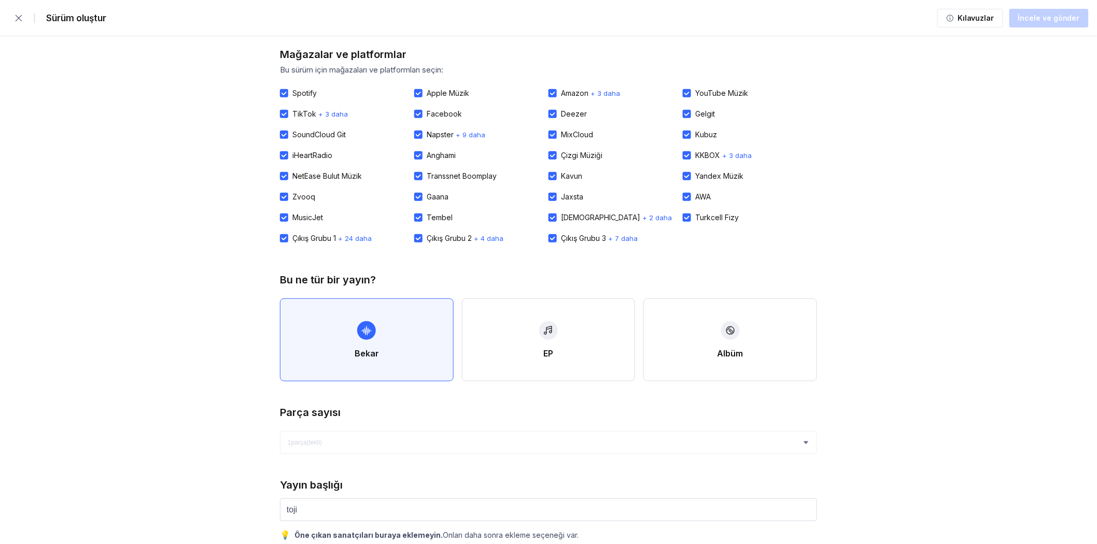
scroll to position [0, 0]
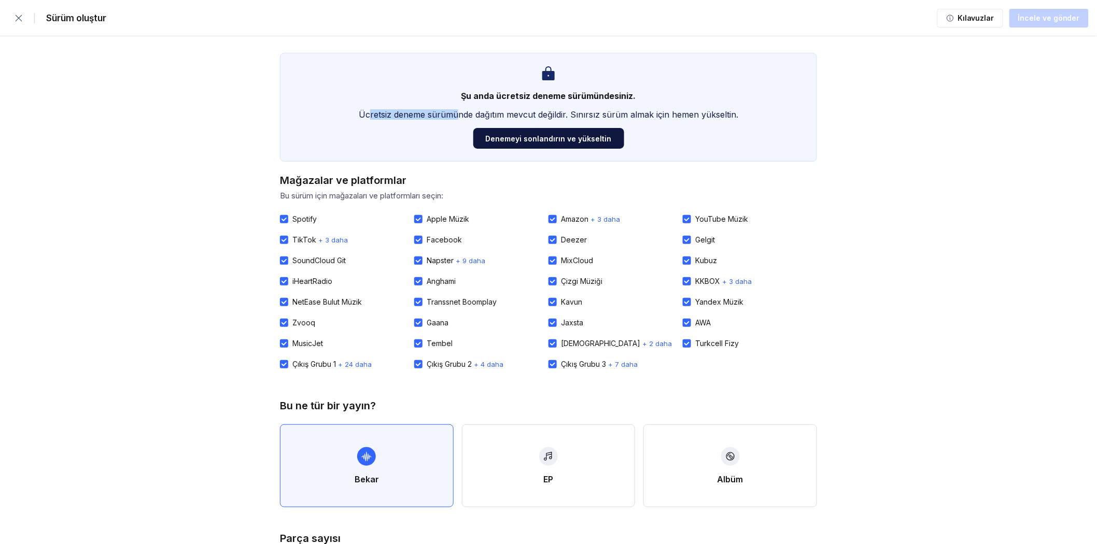
drag, startPoint x: 370, startPoint y: 113, endPoint x: 457, endPoint y: 111, distance: 87.1
click at [457, 111] on font "Ücretsiz deneme sürümünde dağıtım mevcut değildir. Sınırsız sürüm almak için he…" at bounding box center [548, 114] width 379 height 10
drag, startPoint x: 457, startPoint y: 111, endPoint x: 583, endPoint y: 107, distance: 126.0
click at [583, 107] on div "Şu anda ücretsiz deneme sürümündesiniz. Ücretsiz deneme sürümünde dağıtım mevcu…" at bounding box center [548, 107] width 537 height 109
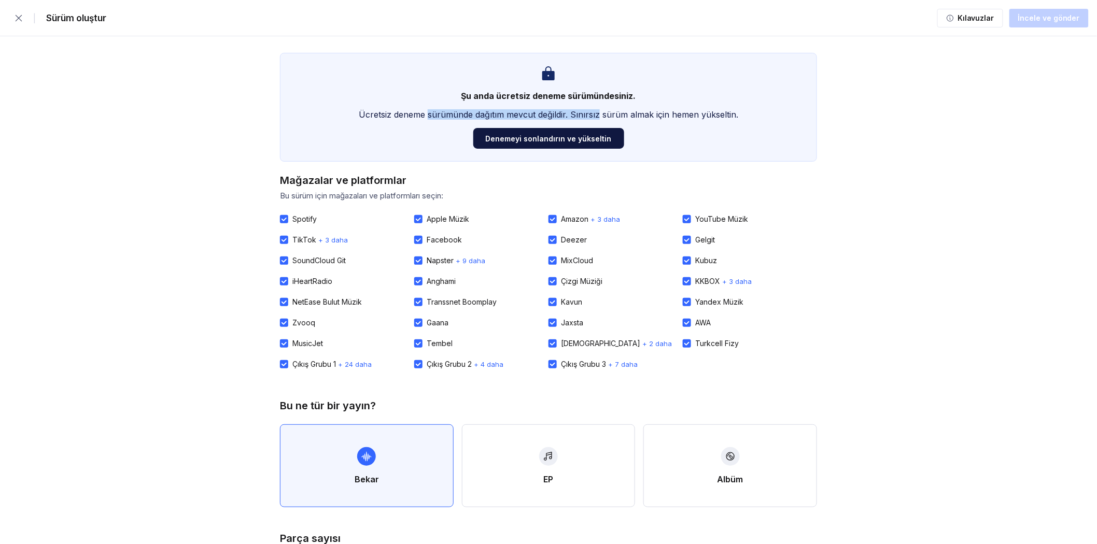
click at [583, 107] on div "Şu anda ücretsiz deneme sürümündesiniz. Ücretsiz deneme sürümünde dağıtım mevcu…" at bounding box center [548, 107] width 537 height 109
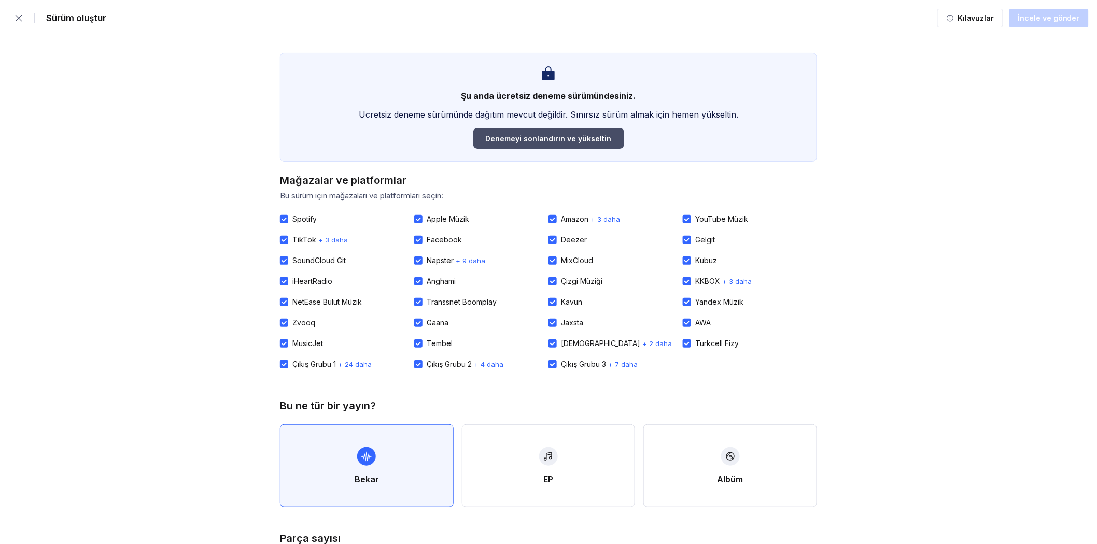
click at [529, 134] on font "Denemeyi sonlandırın ve yükseltin" at bounding box center [549, 138] width 126 height 9
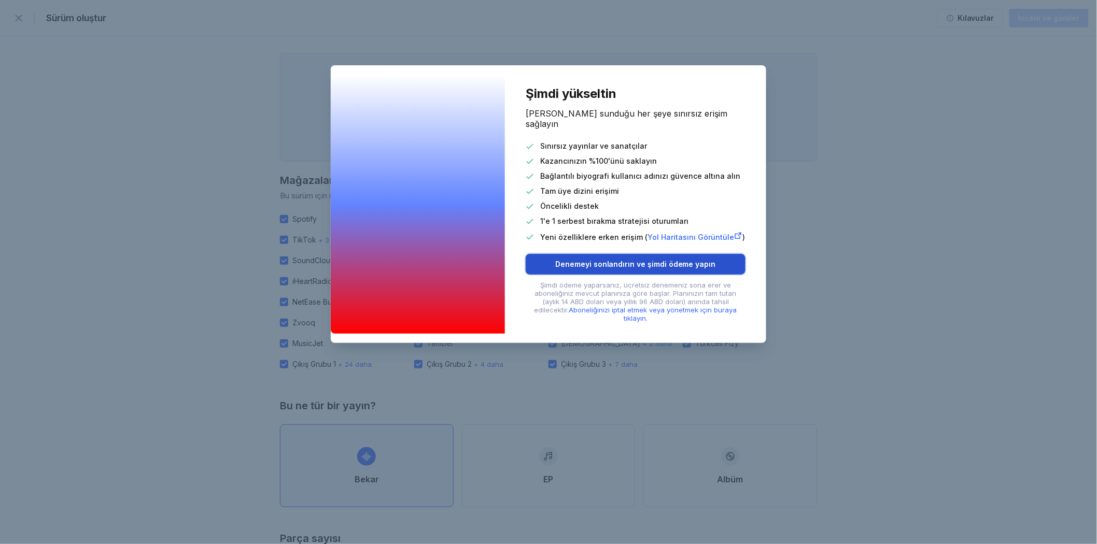
click at [618, 260] on font "Denemeyi sonlandırın ve şimdi ödeme yapın" at bounding box center [636, 264] width 160 height 9
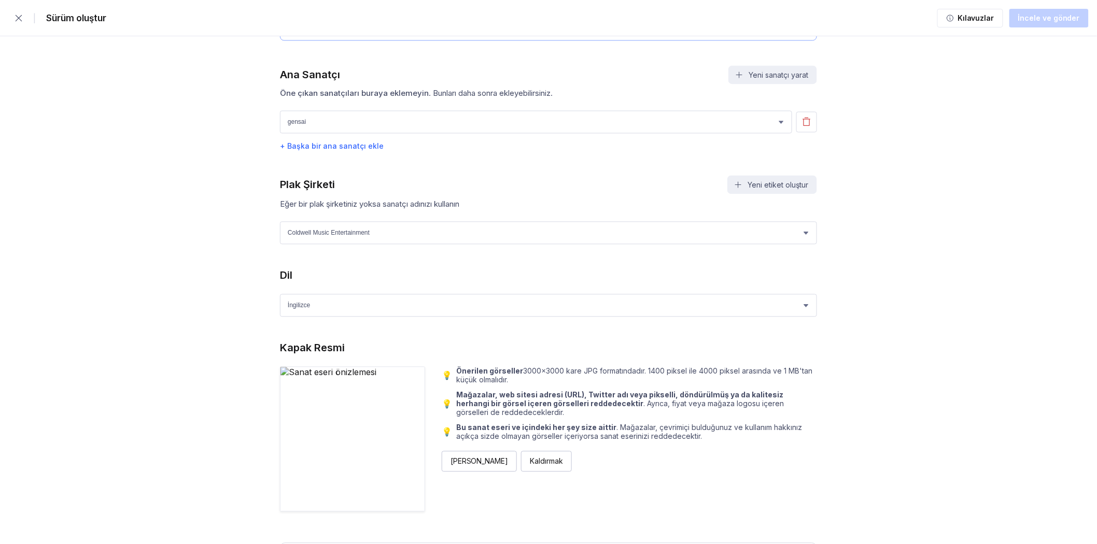
scroll to position [1152, 0]
